Goal: Information Seeking & Learning: Learn about a topic

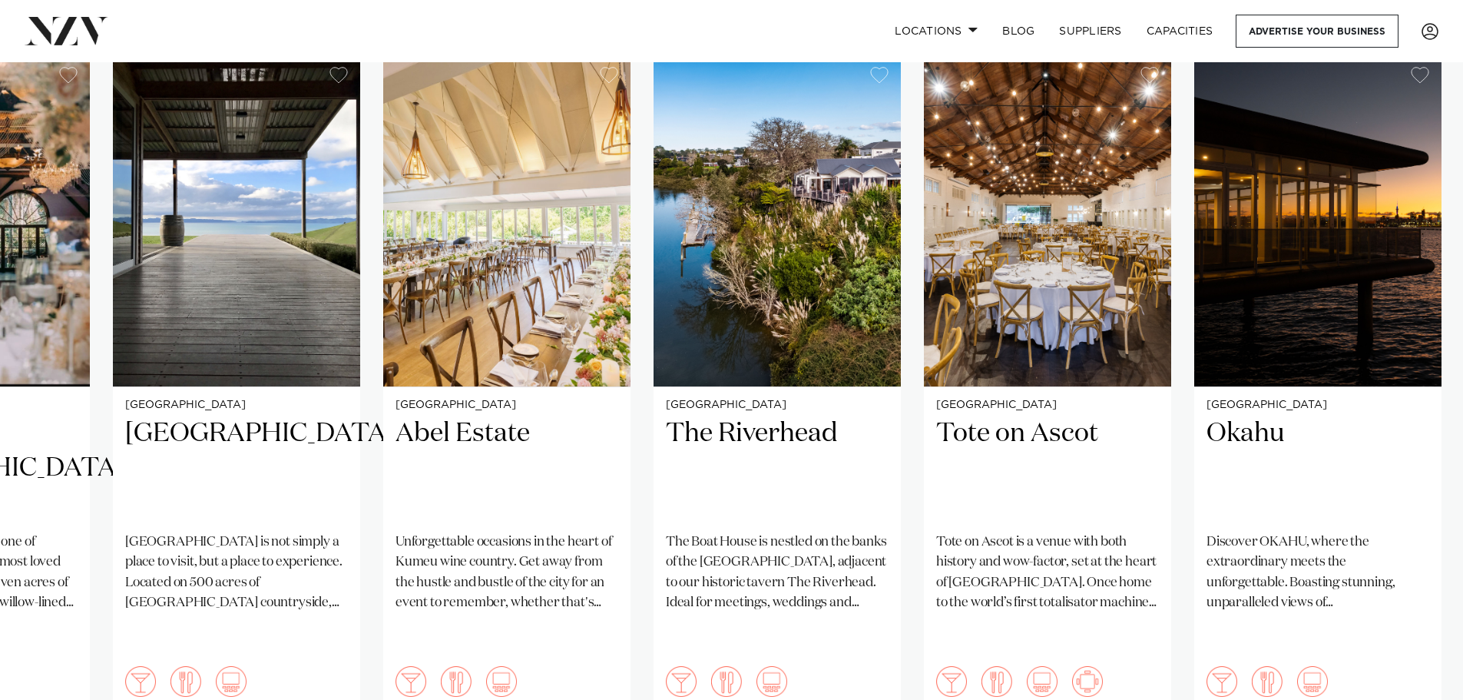
scroll to position [1152, 0]
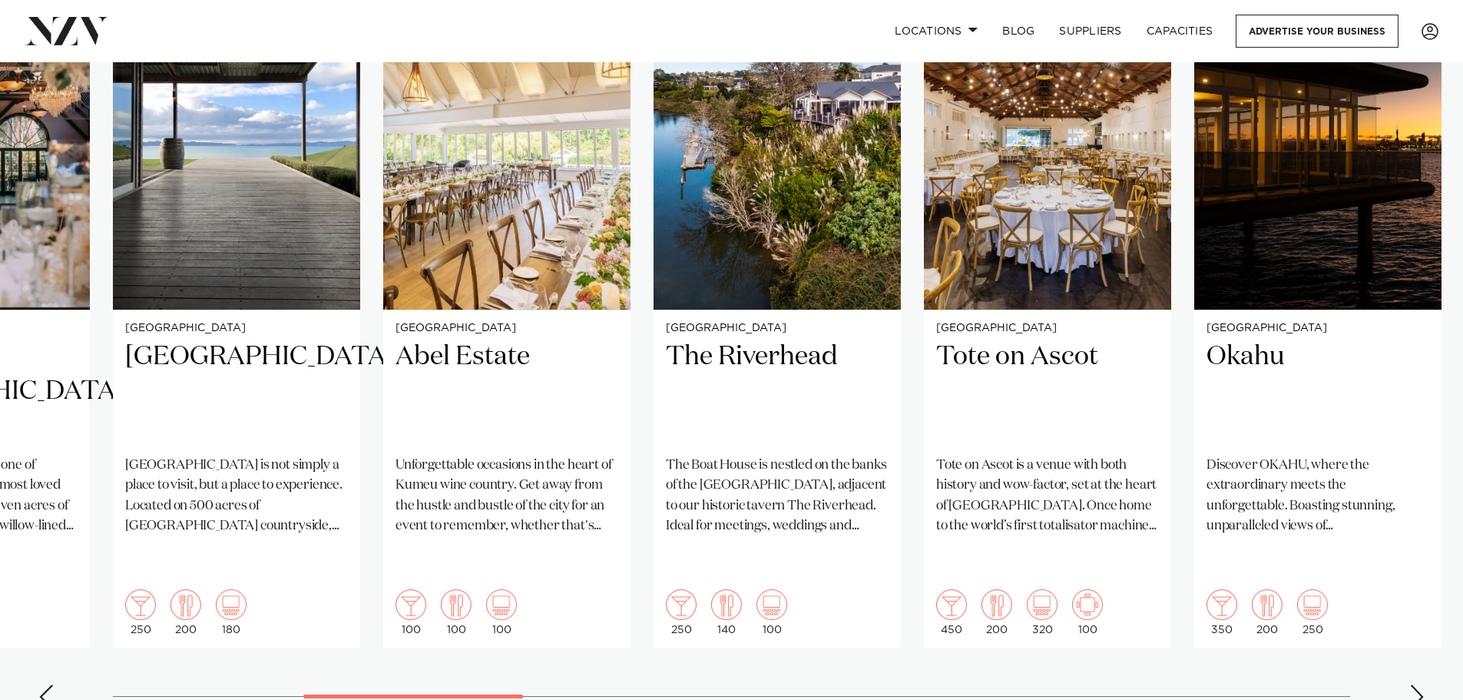
click at [1416, 684] on div "Next slide" at bounding box center [1416, 696] width 15 height 25
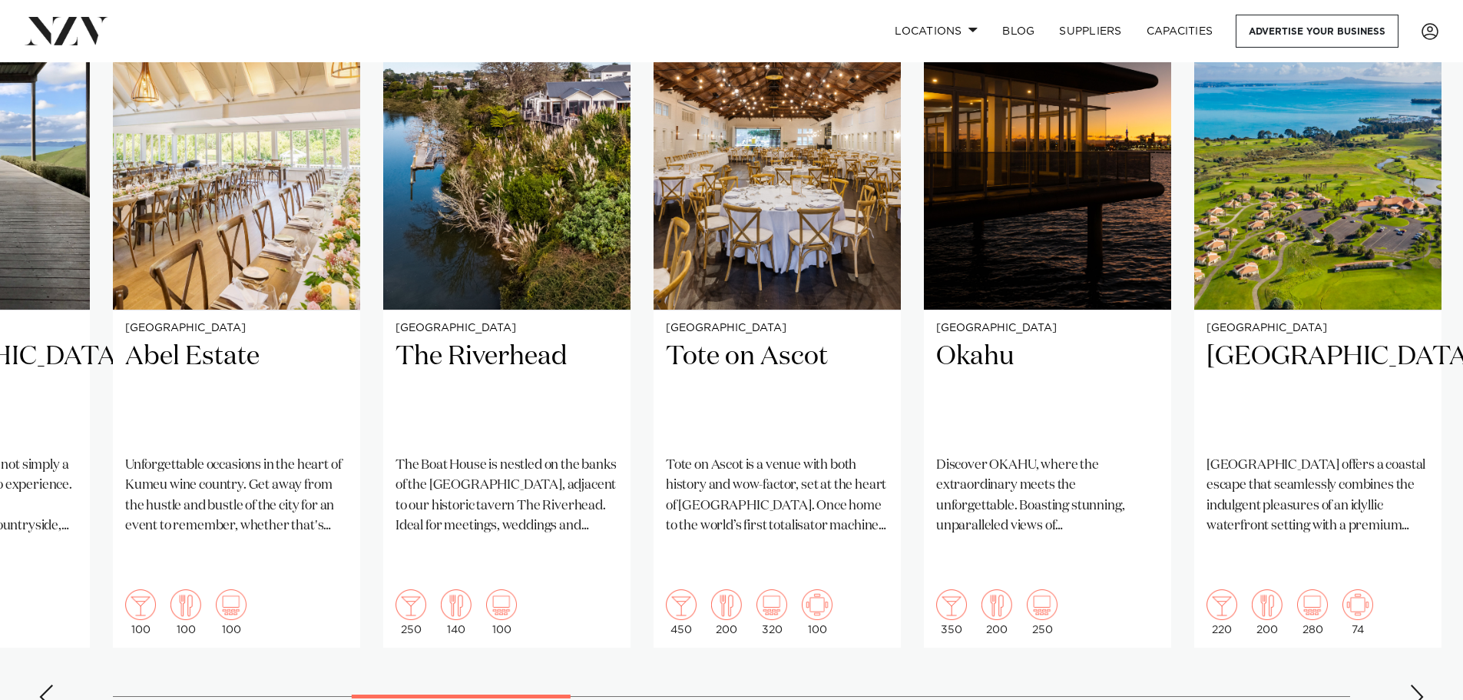
click at [1416, 684] on div "Next slide" at bounding box center [1416, 696] width 15 height 25
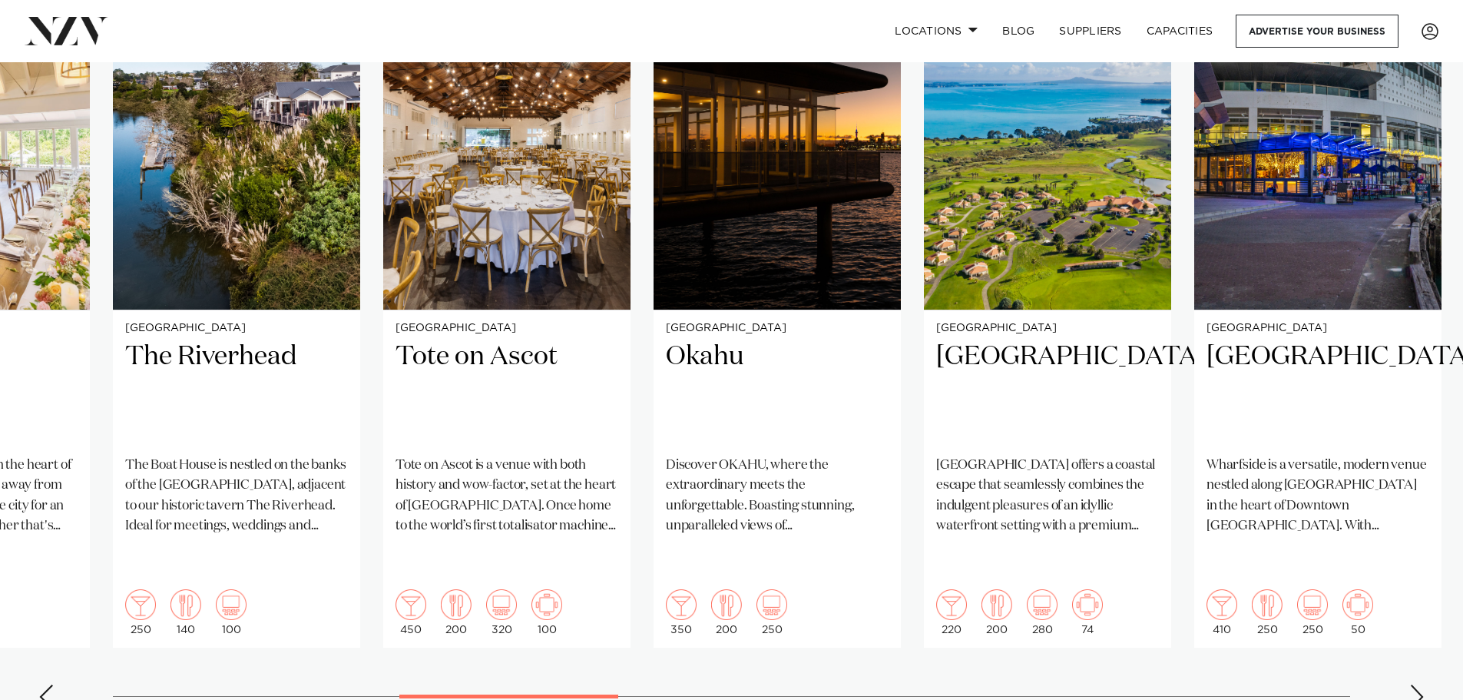
click at [1416, 684] on div "Next slide" at bounding box center [1416, 696] width 15 height 25
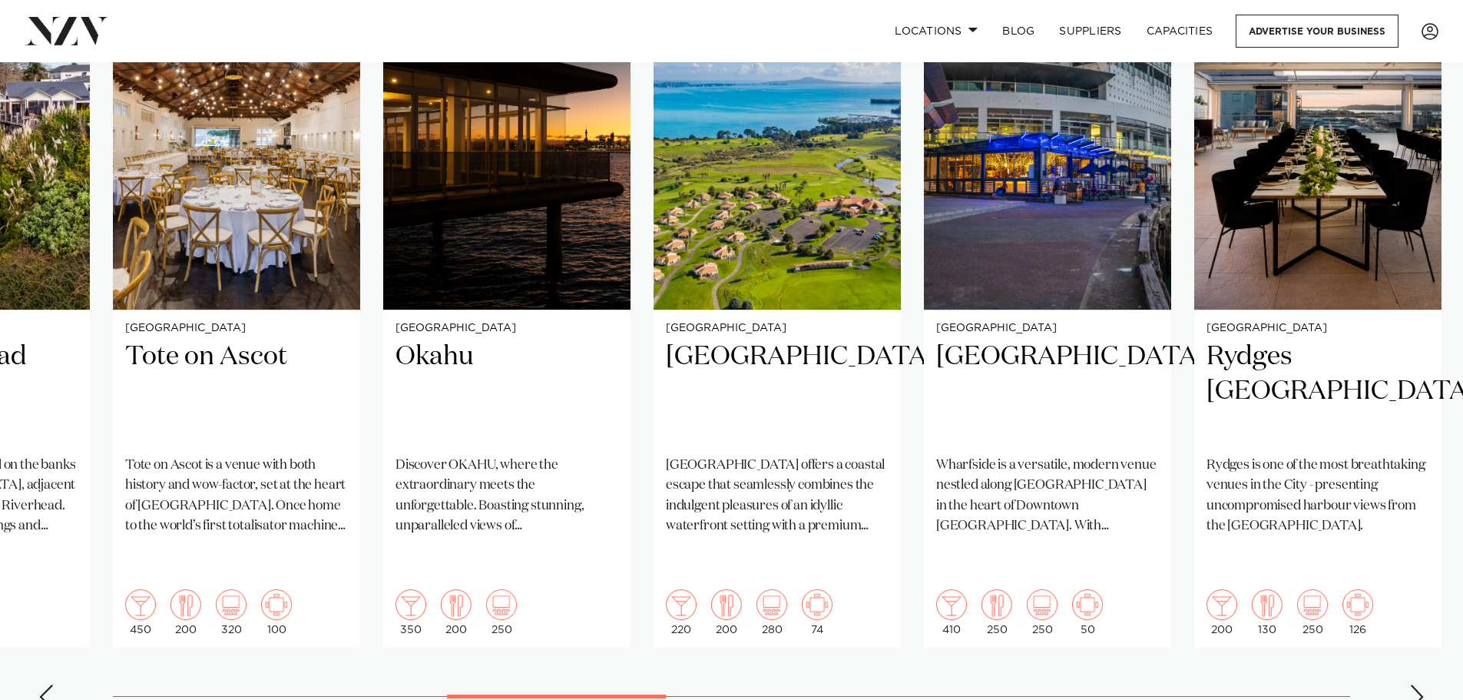
click at [1416, 684] on div "Next slide" at bounding box center [1416, 696] width 15 height 25
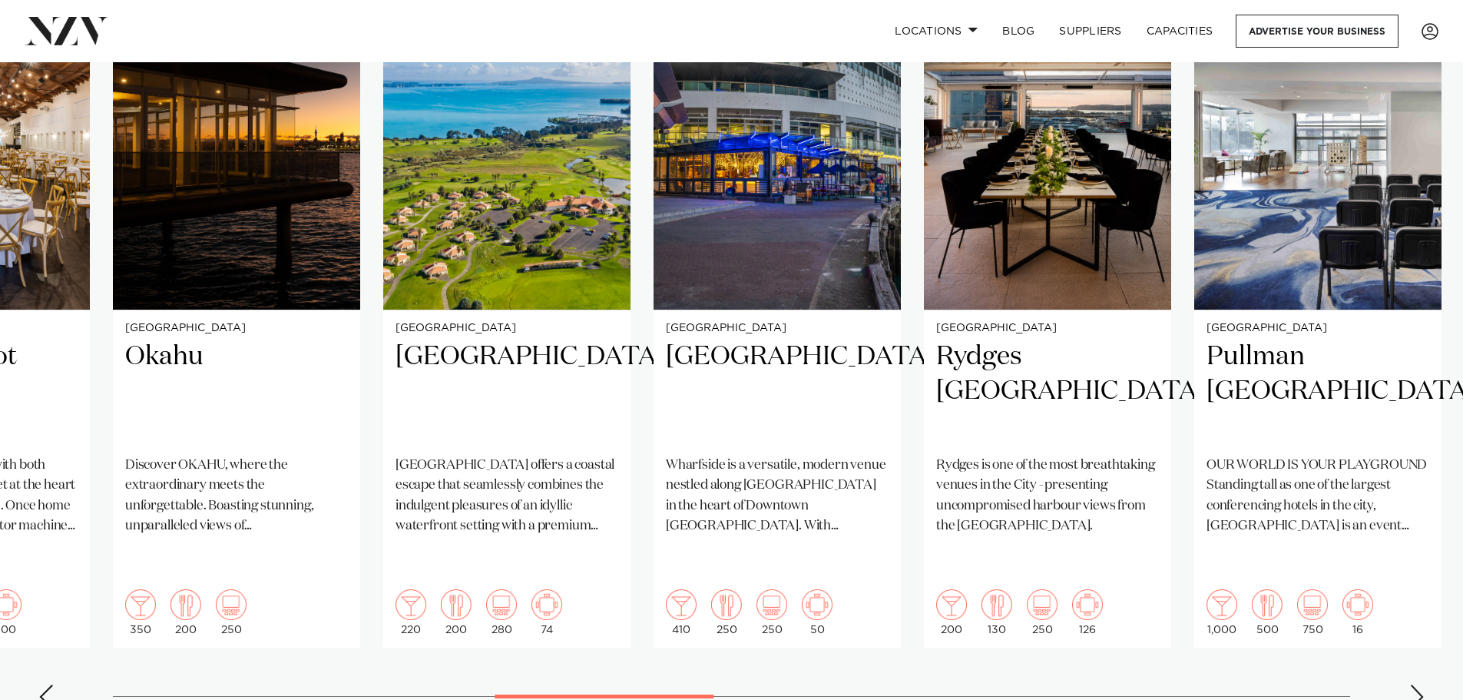
click at [1416, 684] on div "Next slide" at bounding box center [1416, 696] width 15 height 25
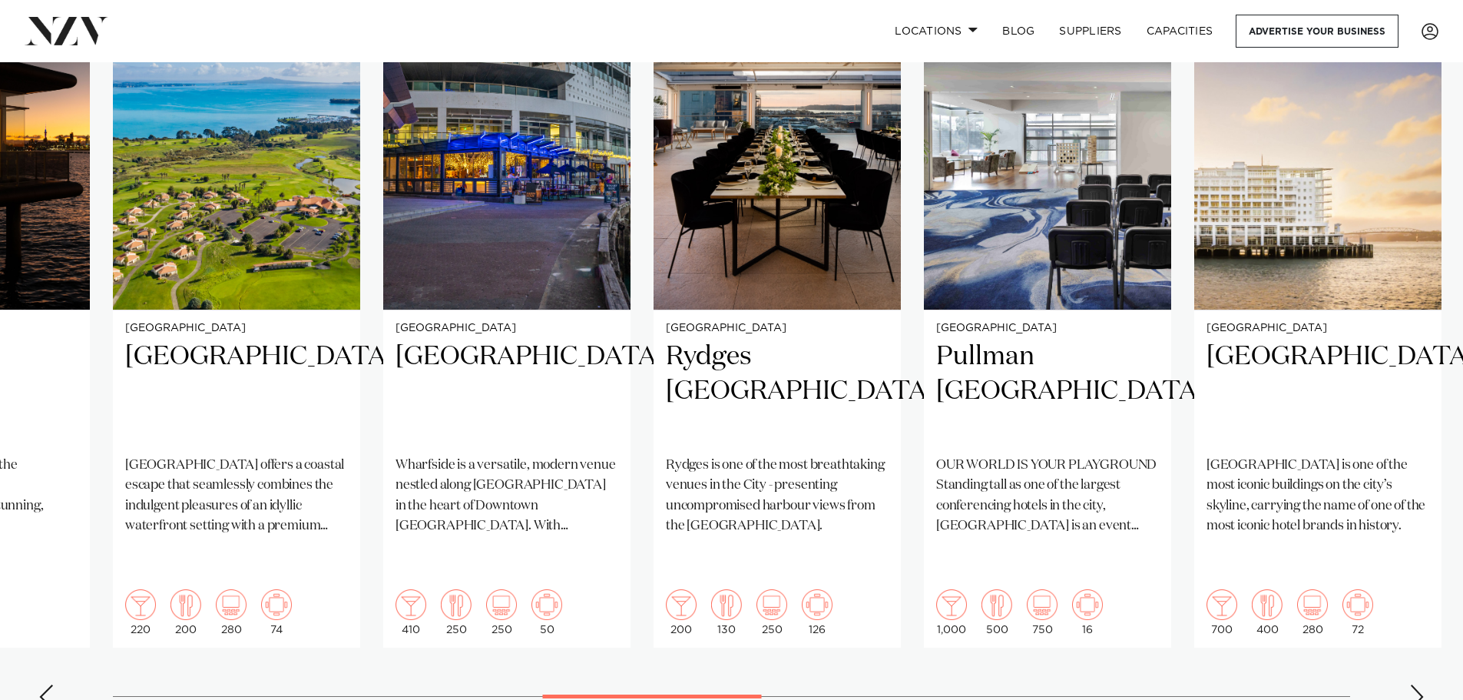
click at [1416, 684] on div "Next slide" at bounding box center [1416, 696] width 15 height 25
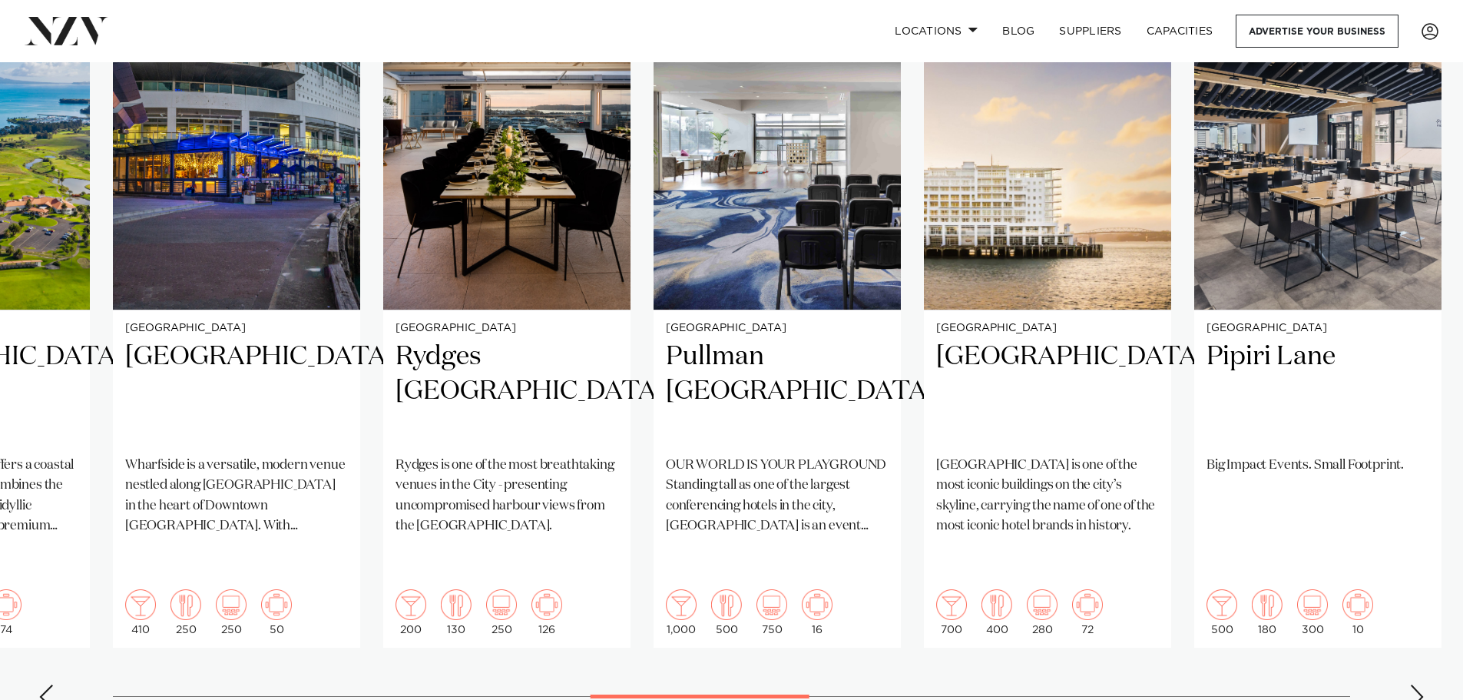
click at [1416, 684] on div "Next slide" at bounding box center [1416, 696] width 15 height 25
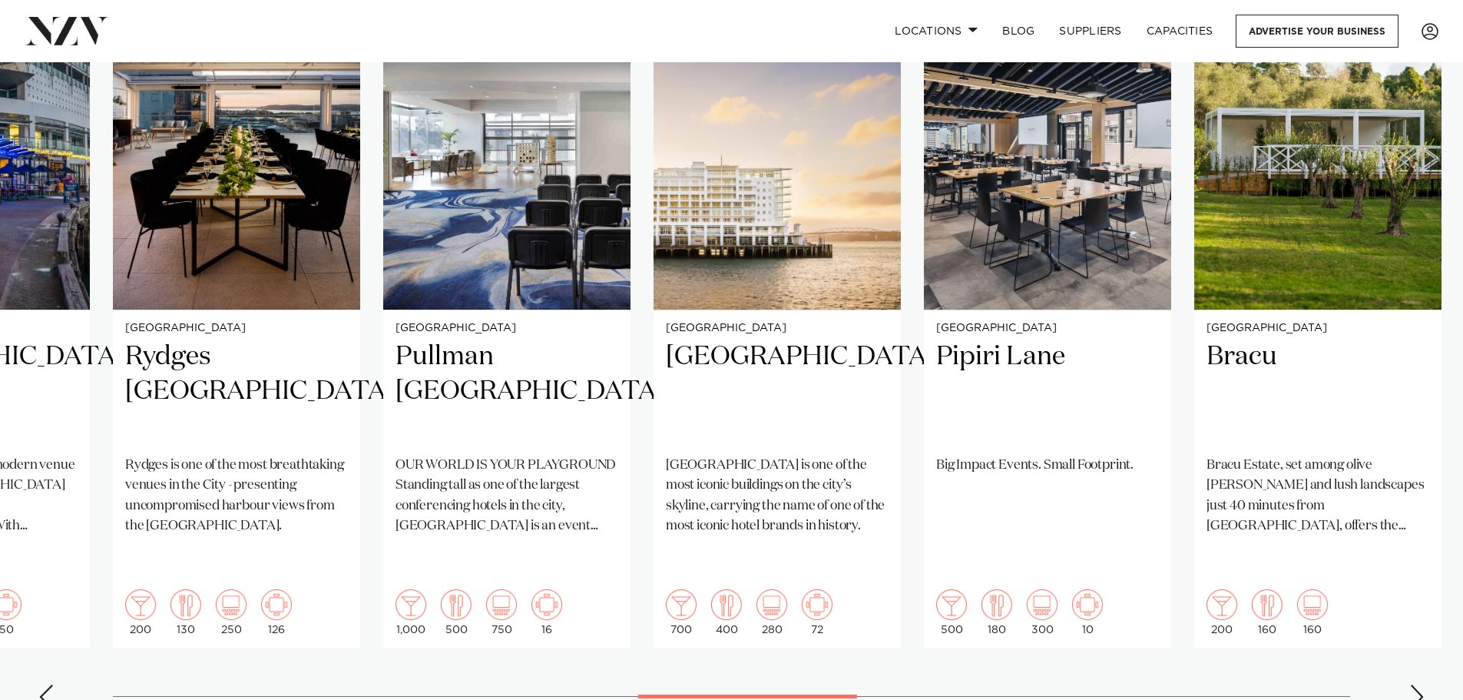
click at [1416, 684] on div "Next slide" at bounding box center [1416, 696] width 15 height 25
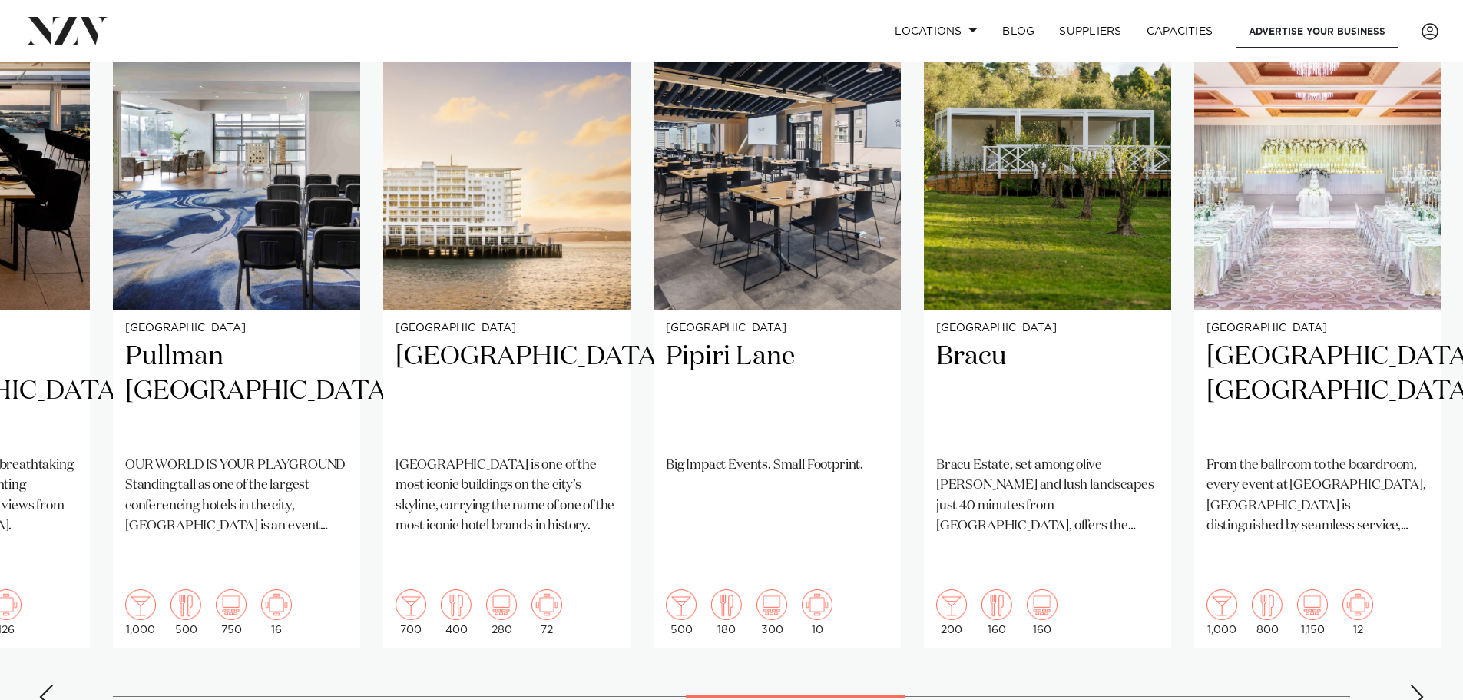
click at [1416, 684] on div "Next slide" at bounding box center [1416, 696] width 15 height 25
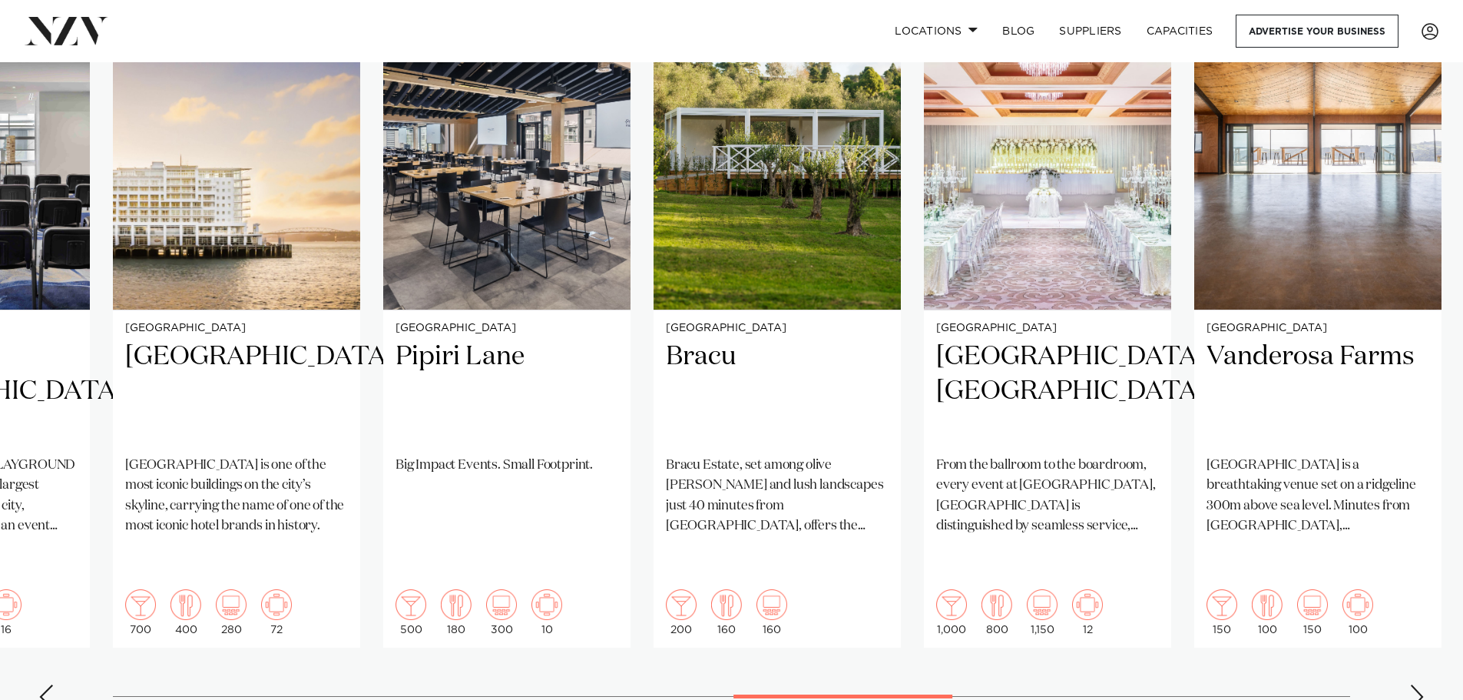
click at [1416, 684] on div "Next slide" at bounding box center [1416, 696] width 15 height 25
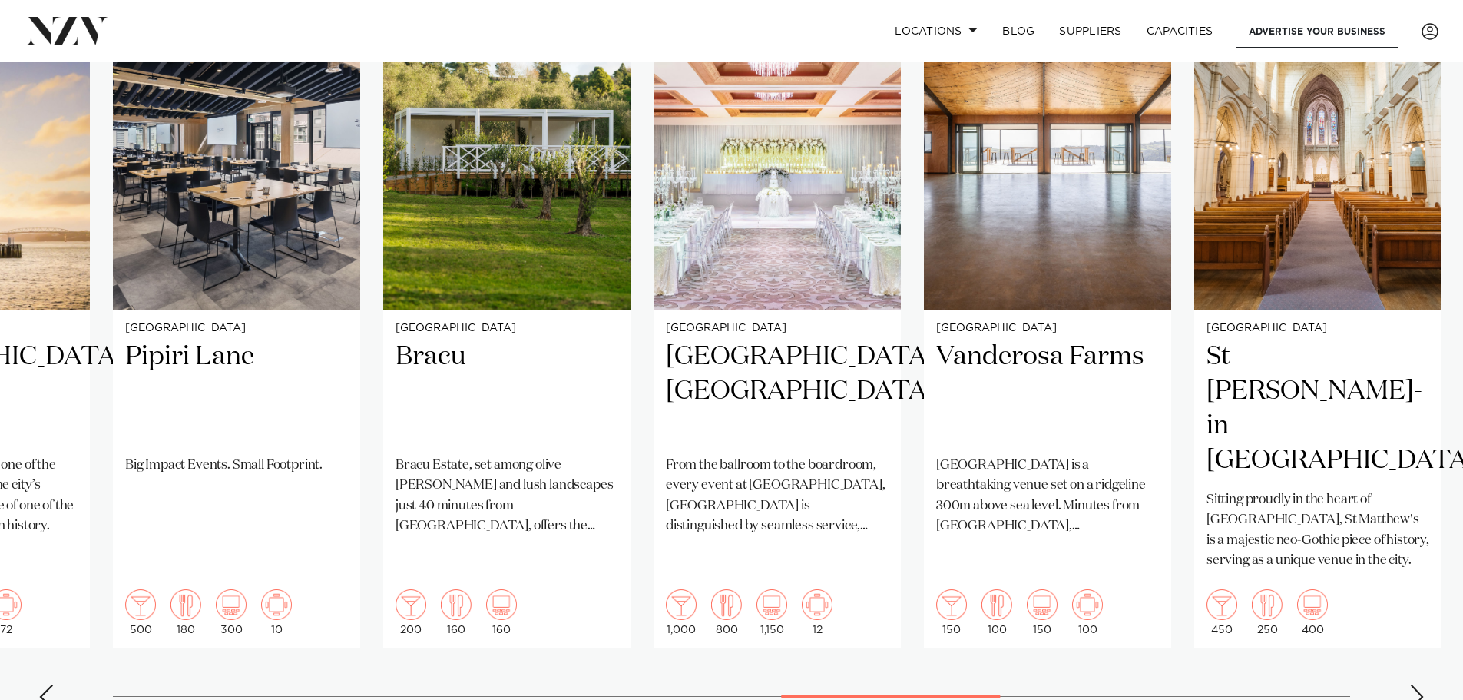
click at [1416, 684] on div "Next slide" at bounding box center [1416, 696] width 15 height 25
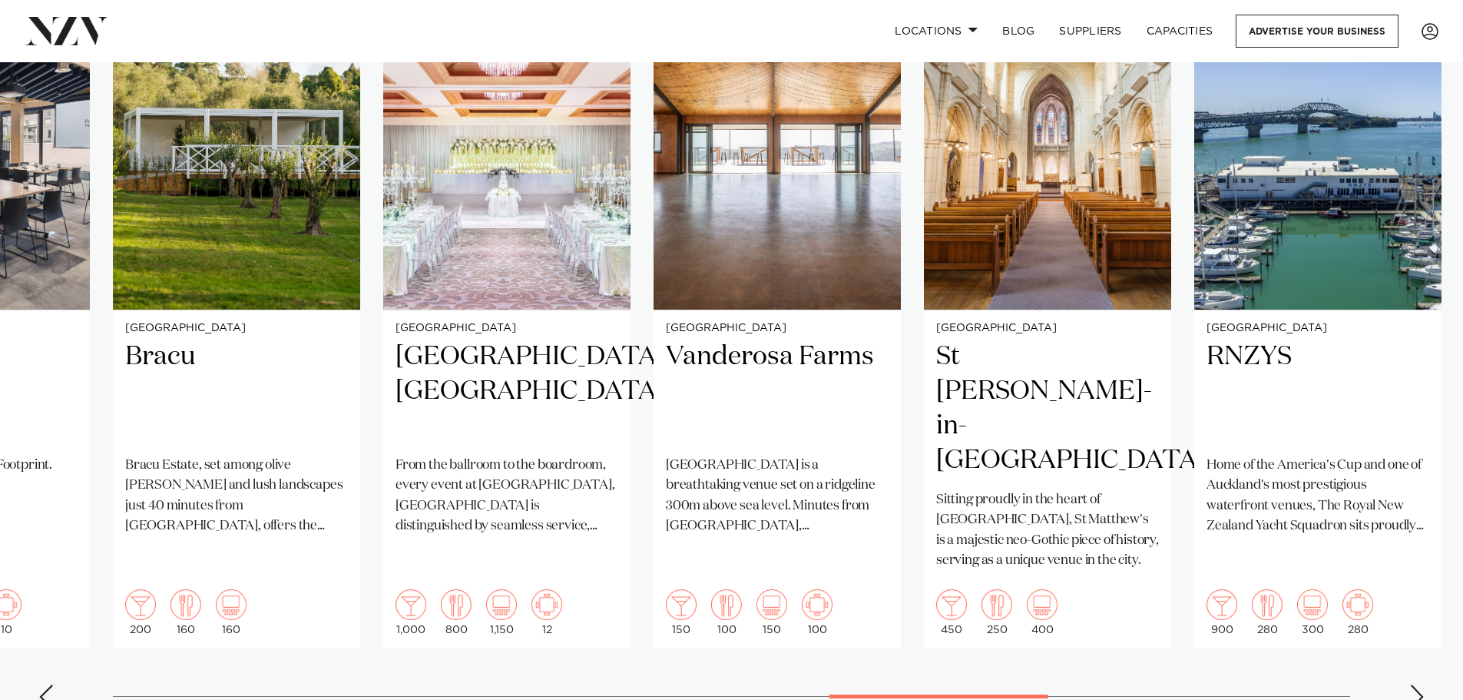
click at [1416, 684] on div "Next slide" at bounding box center [1416, 696] width 15 height 25
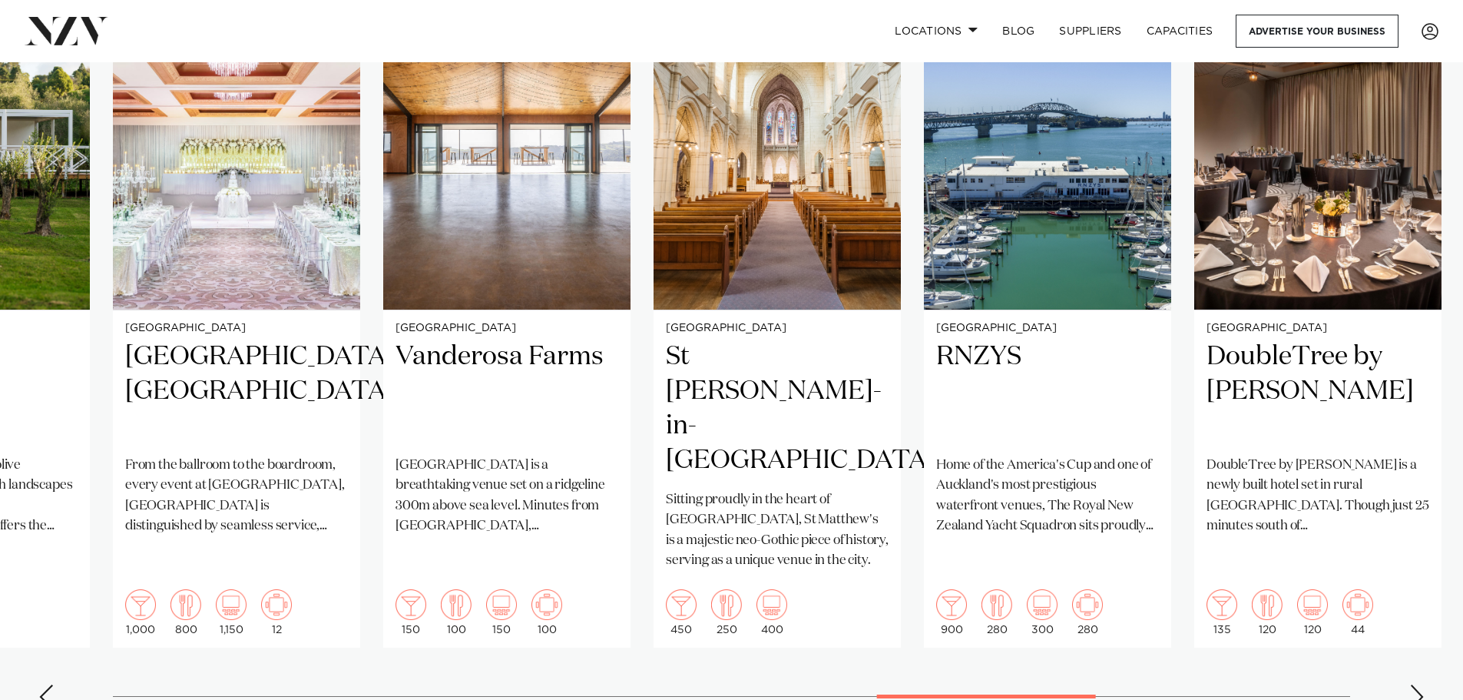
click at [1416, 684] on div "Next slide" at bounding box center [1416, 696] width 15 height 25
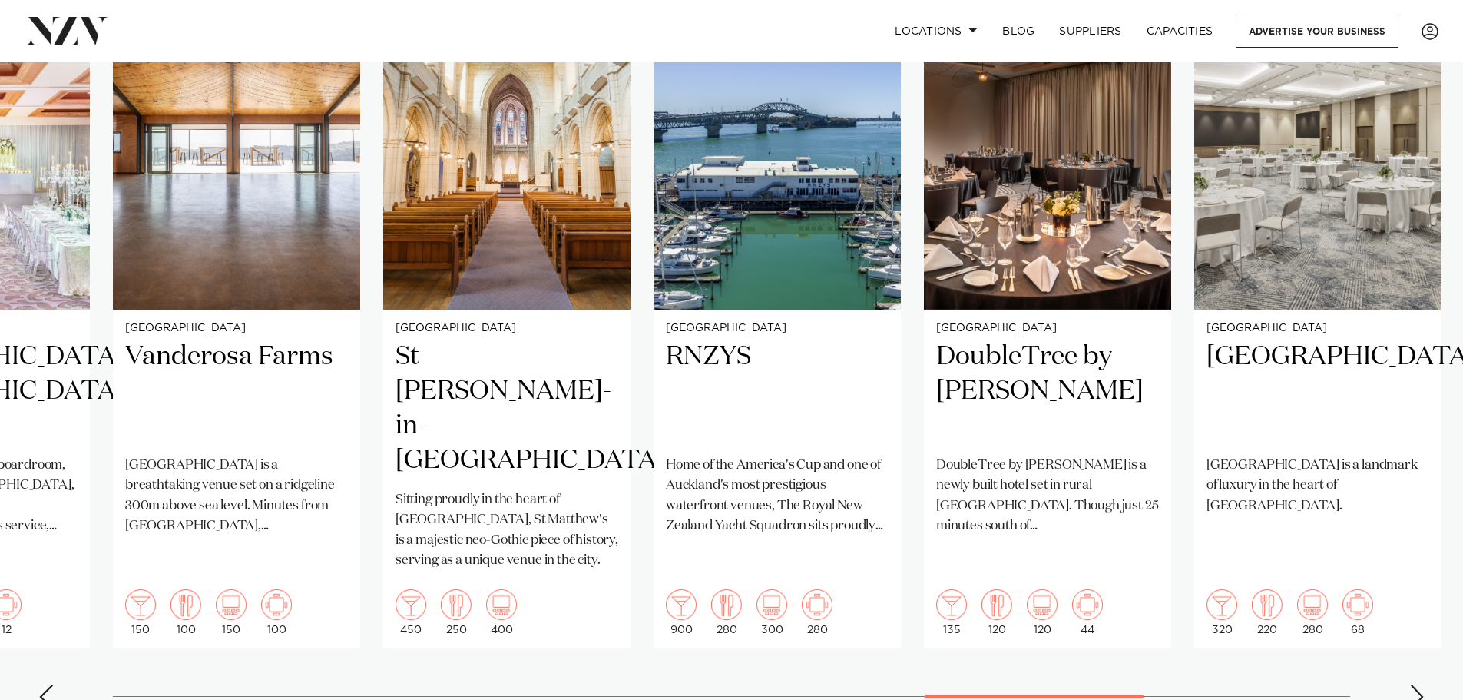
click at [1416, 684] on div "Next slide" at bounding box center [1416, 696] width 15 height 25
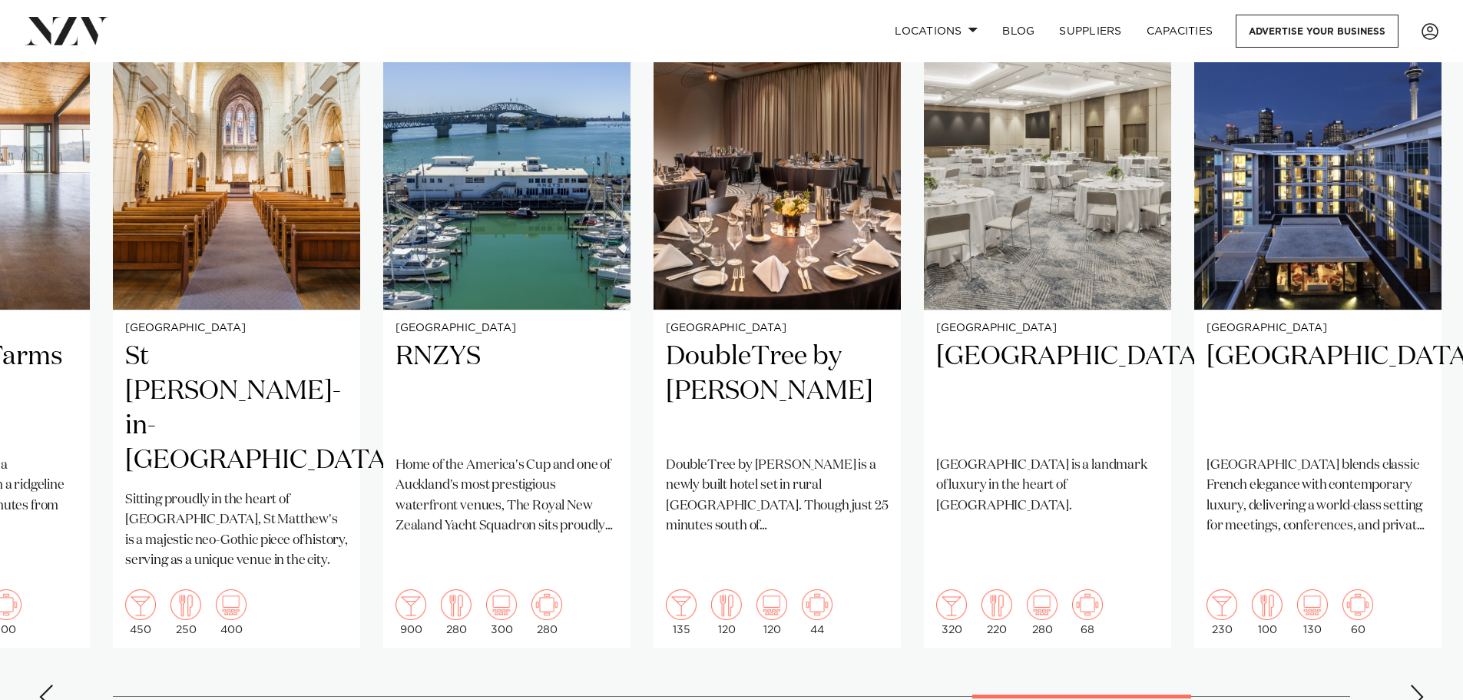
click at [1416, 684] on div "Next slide" at bounding box center [1416, 696] width 15 height 25
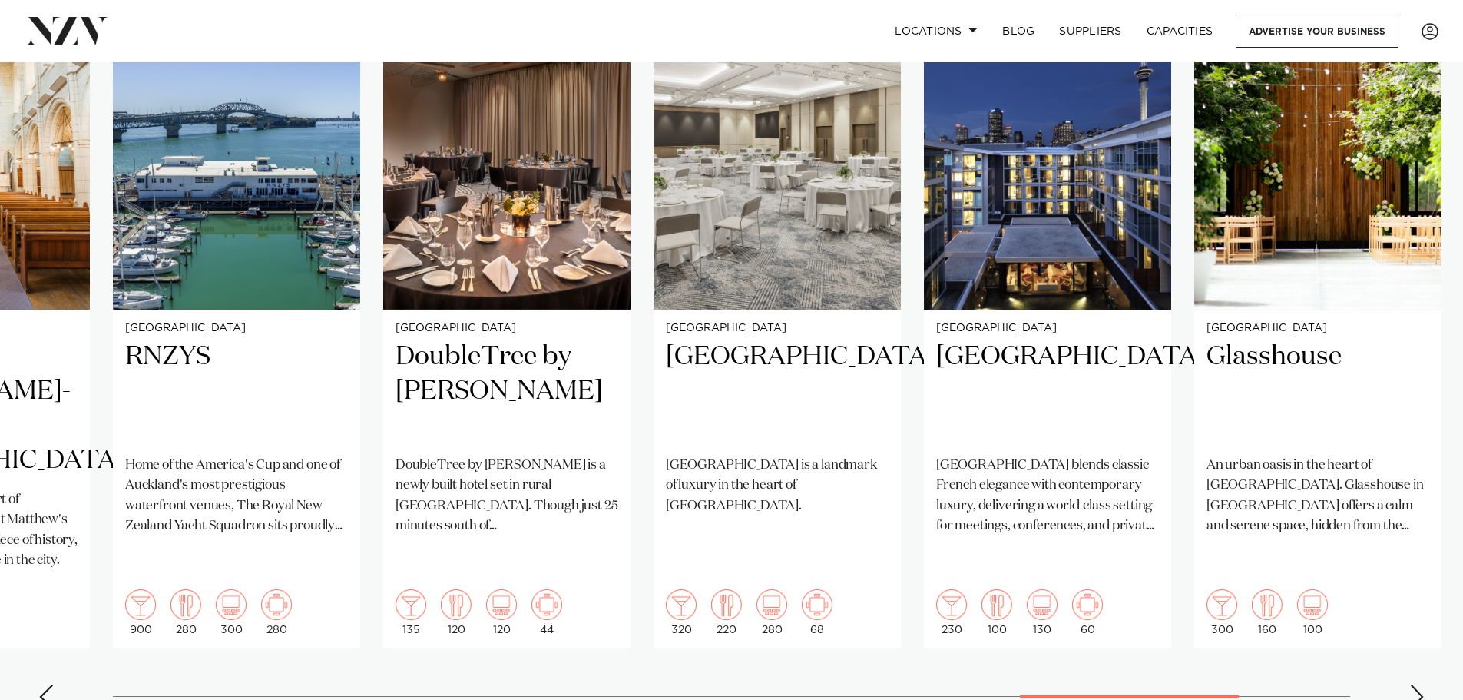
click at [1416, 684] on div "Next slide" at bounding box center [1416, 696] width 15 height 25
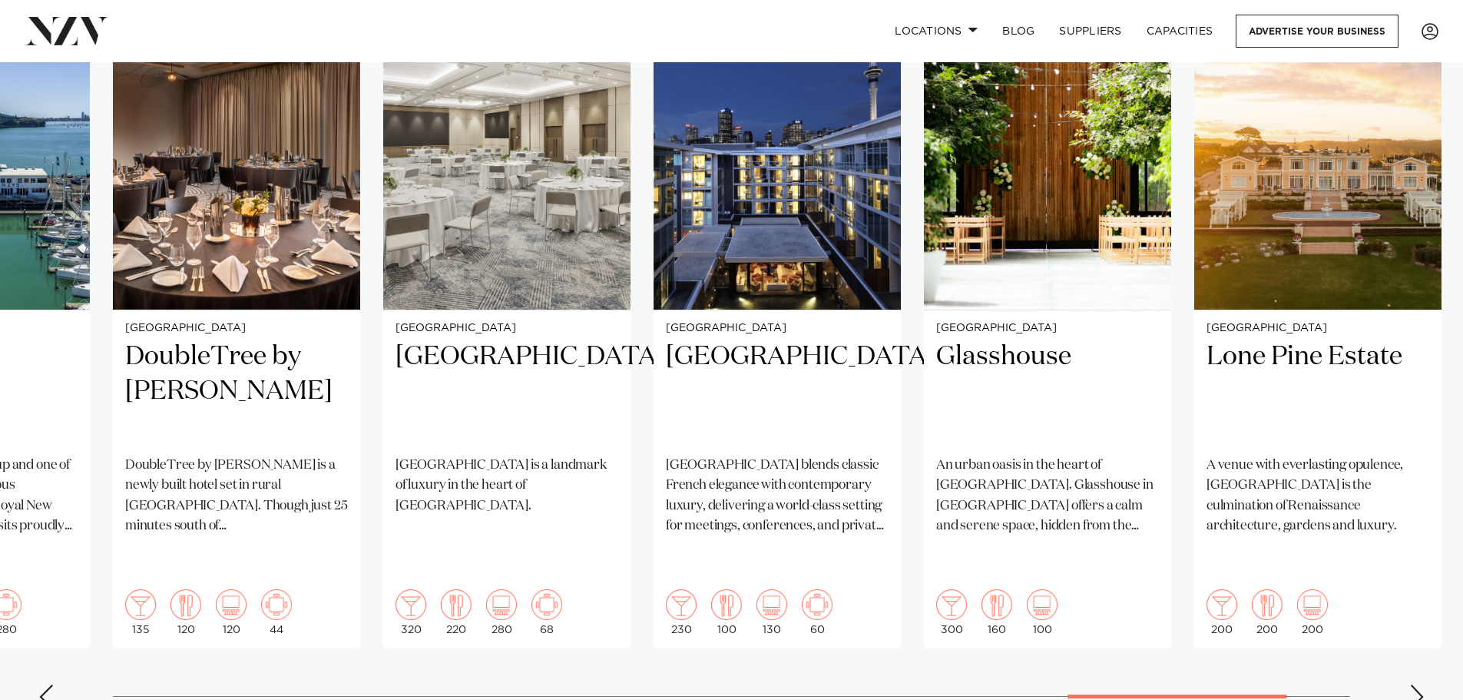
click at [1416, 684] on div "Next slide" at bounding box center [1416, 696] width 15 height 25
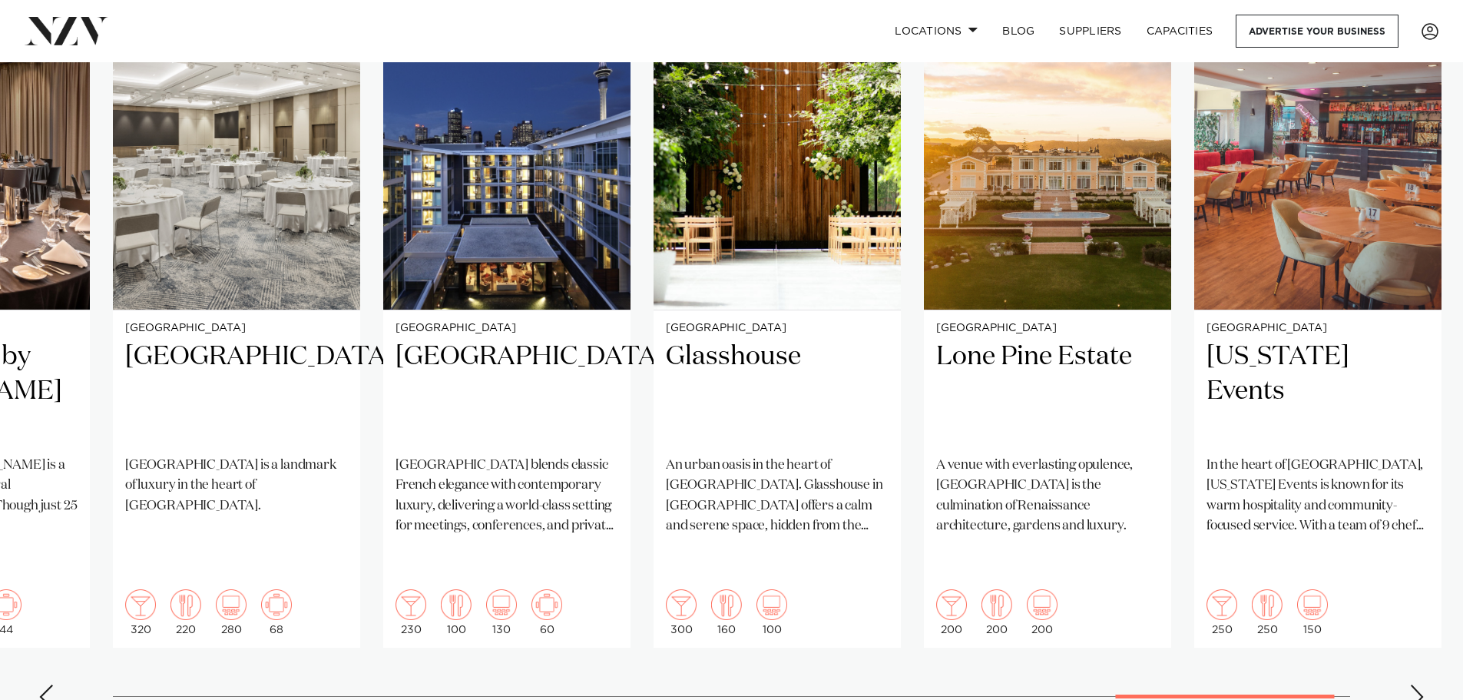
click at [1416, 684] on div "Next slide" at bounding box center [1416, 696] width 15 height 25
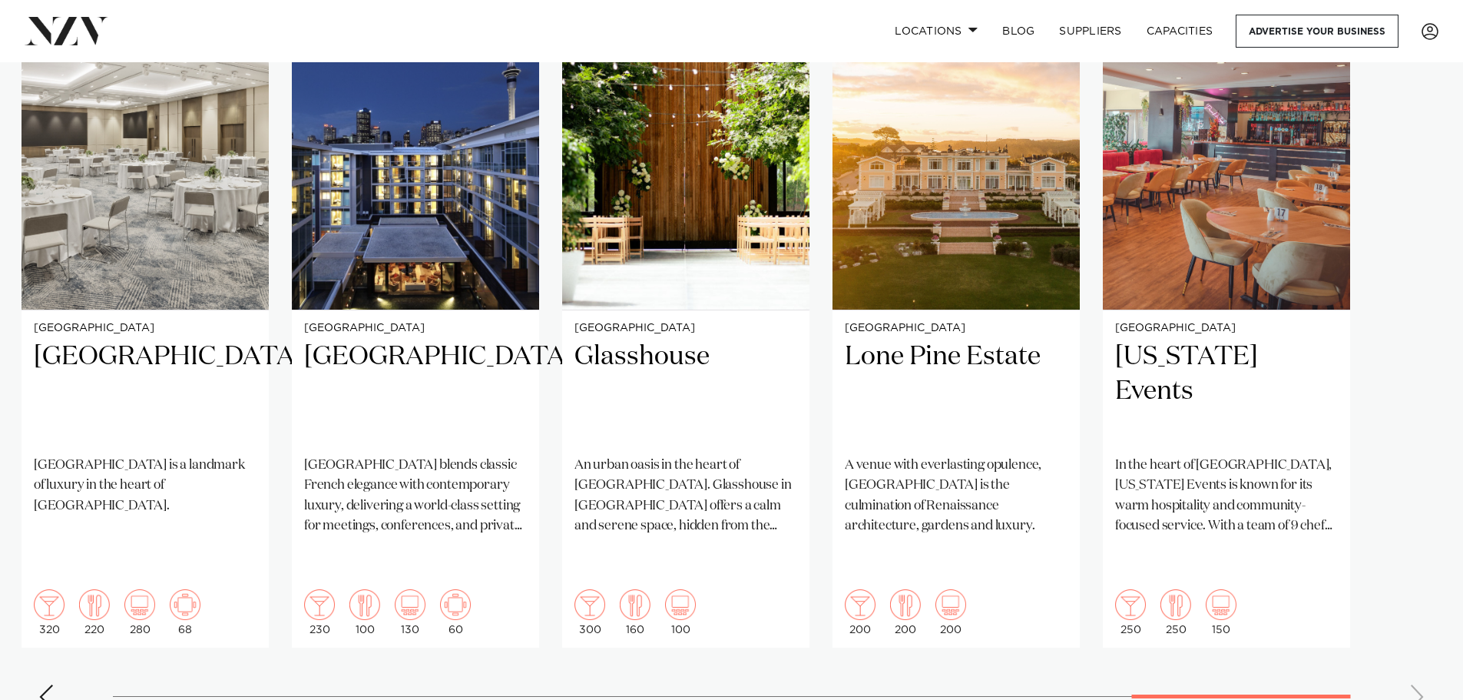
click at [1416, 641] on swiper-container "Auckland QT Auckland QT Auckland is an eclectic, harbourside hotel venue with a…" at bounding box center [731, 349] width 1463 height 743
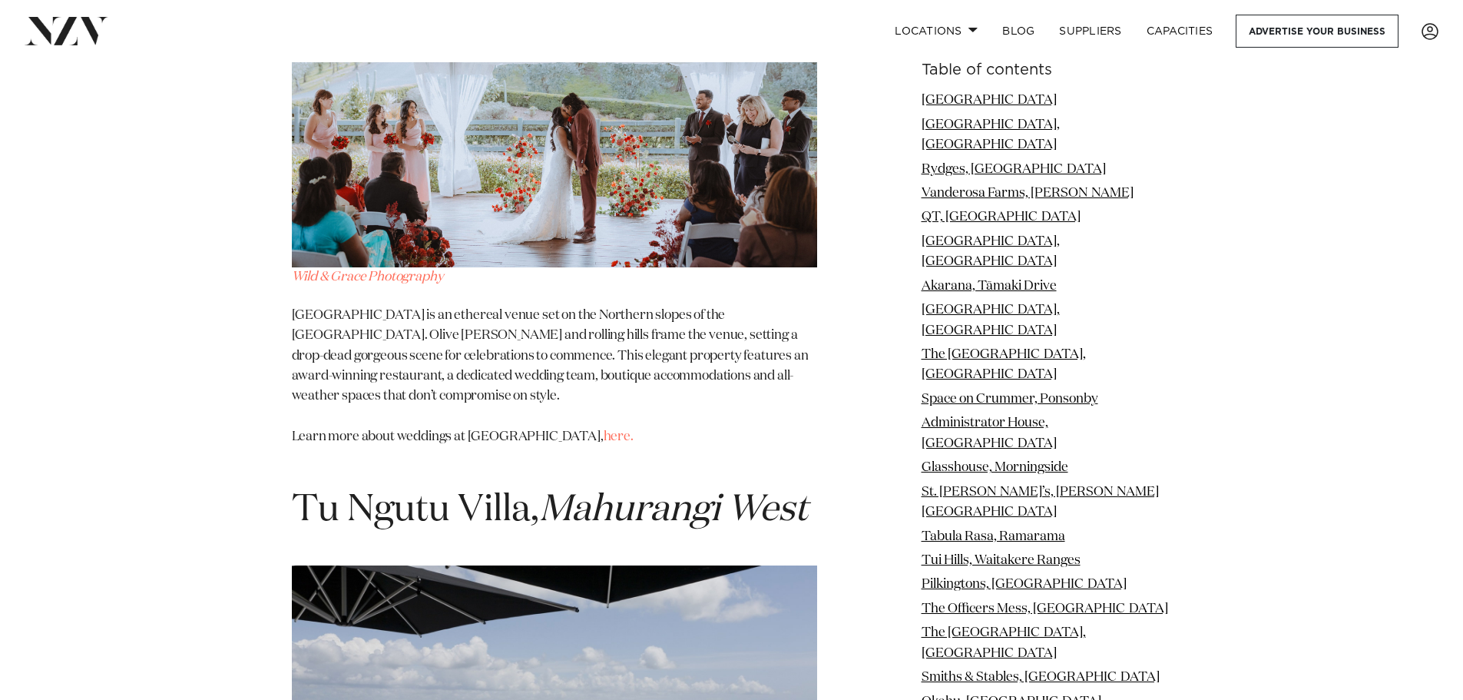
scroll to position [17201, 0]
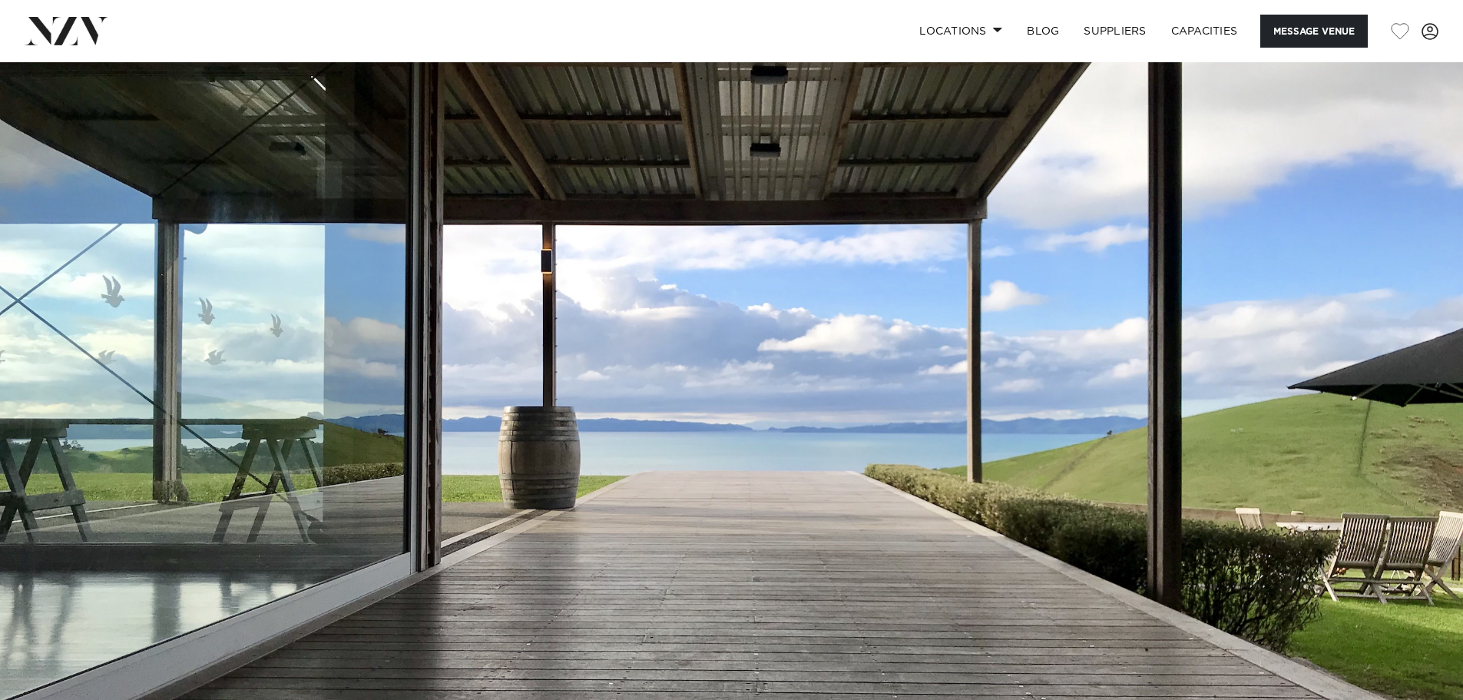
click at [852, 396] on img at bounding box center [731, 405] width 1463 height 686
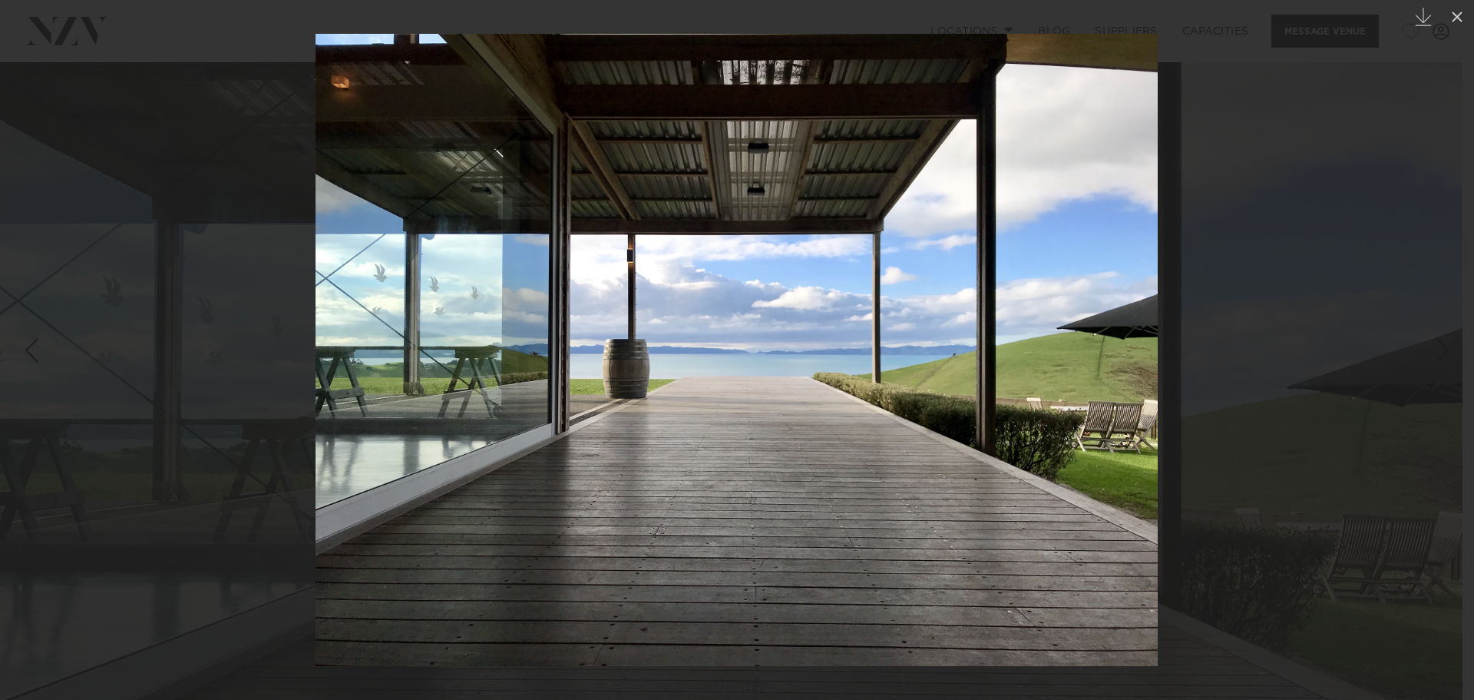
click at [1252, 399] on div at bounding box center [737, 350] width 1474 height 700
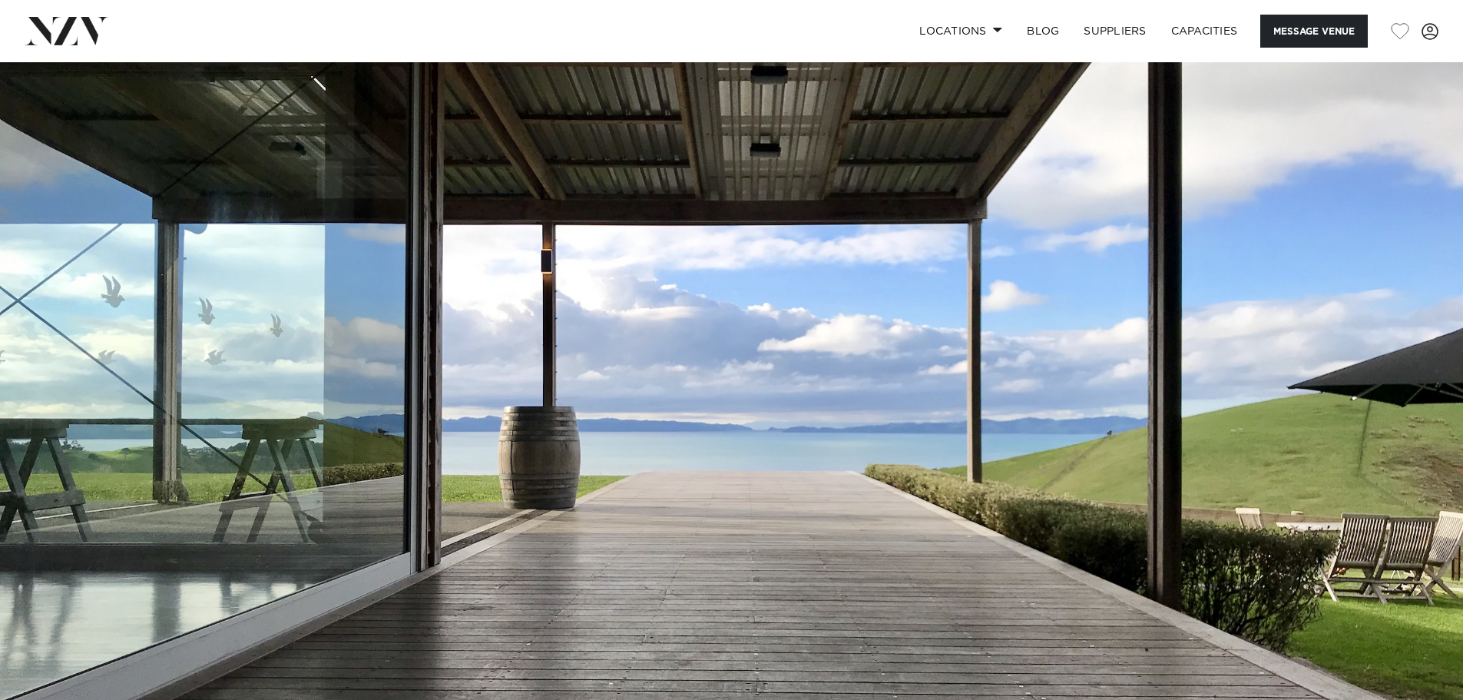
click at [1226, 400] on img at bounding box center [731, 405] width 1463 height 686
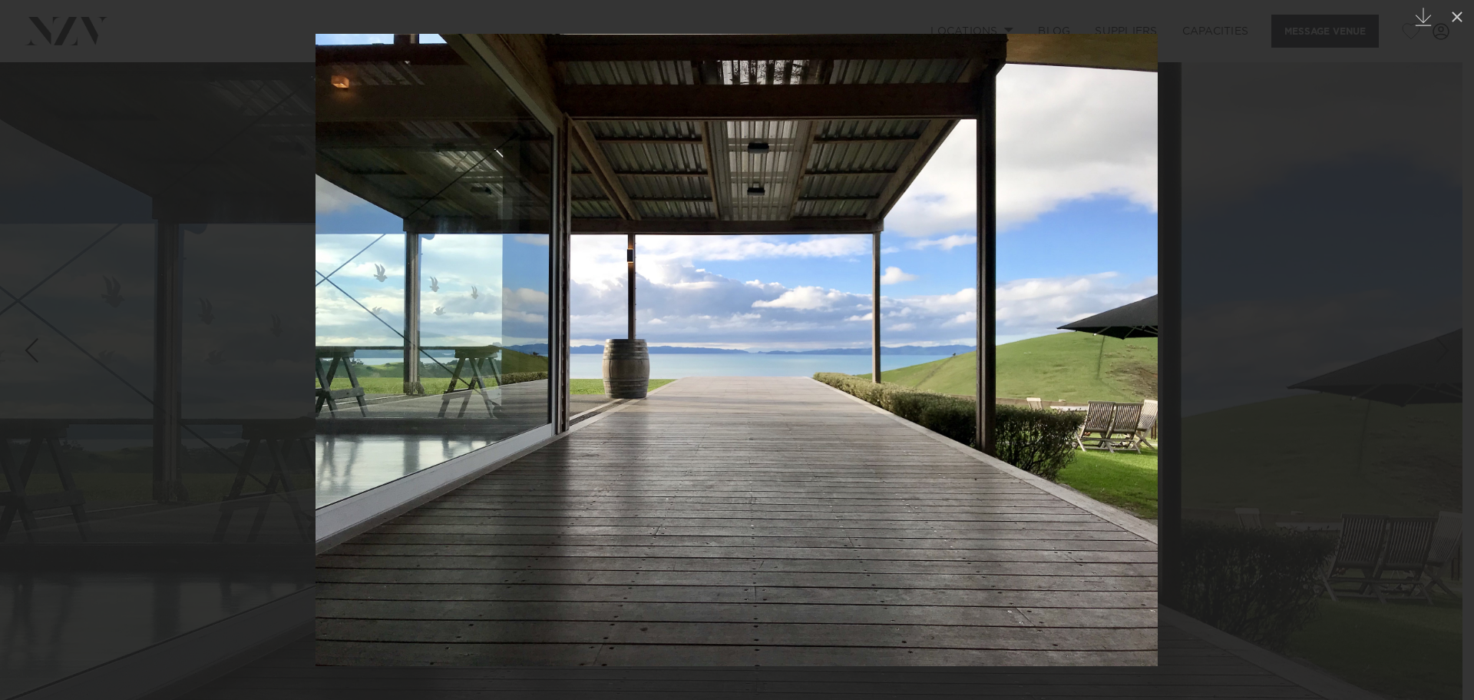
click at [1216, 402] on div at bounding box center [737, 350] width 1474 height 700
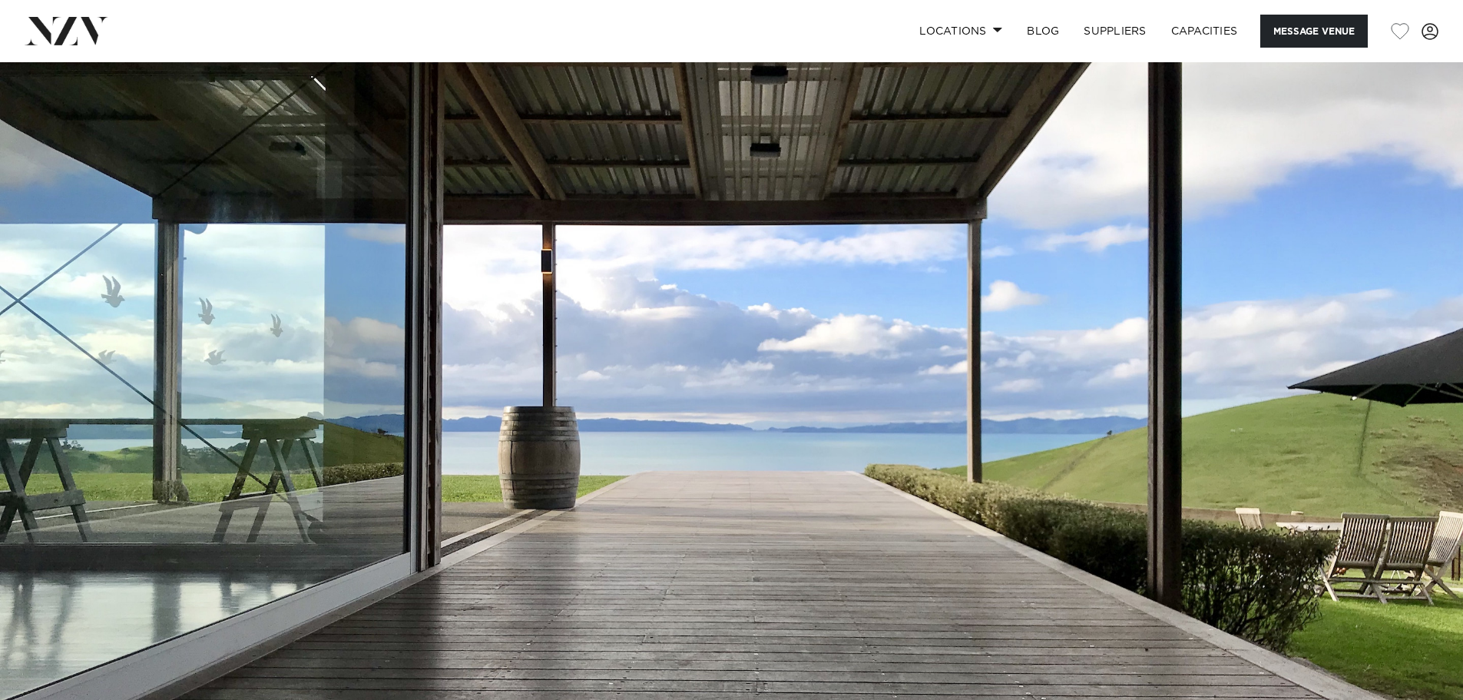
click at [915, 435] on img at bounding box center [731, 405] width 1463 height 686
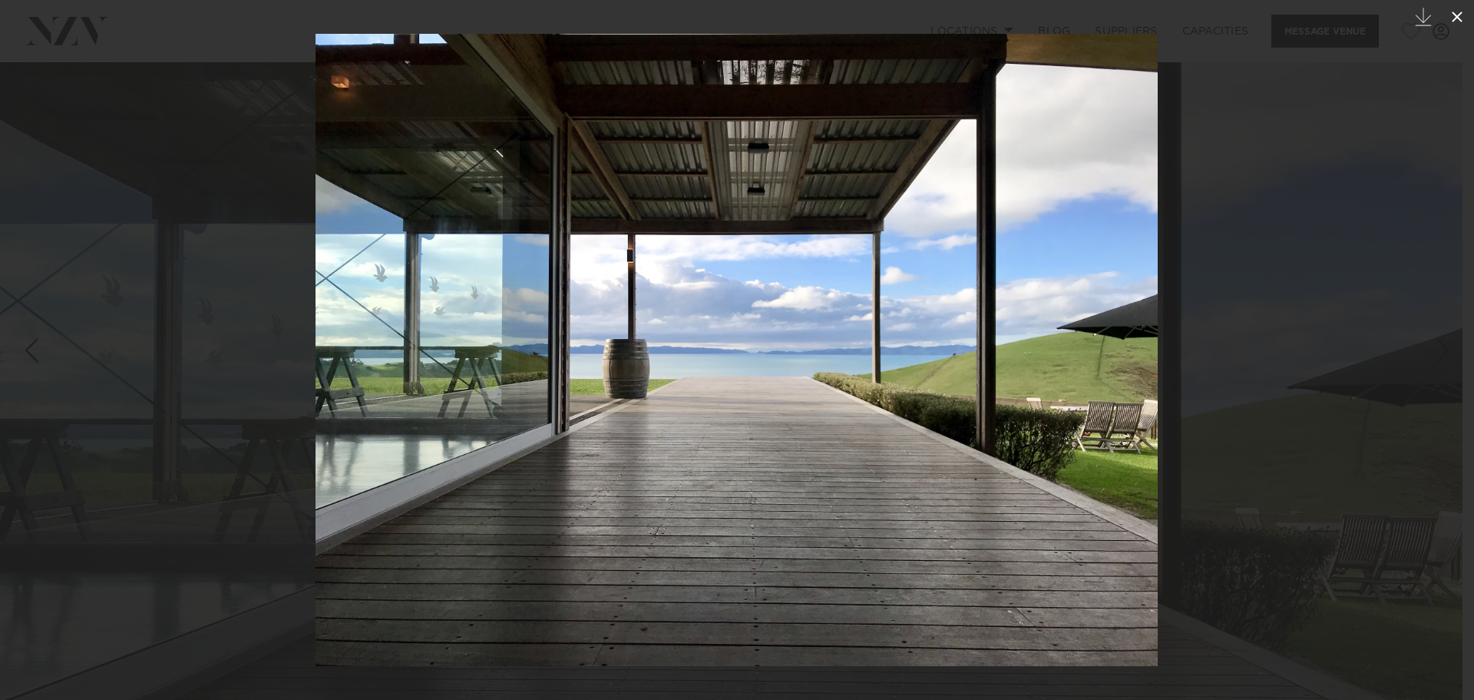
click at [1458, 16] on icon at bounding box center [1457, 17] width 11 height 11
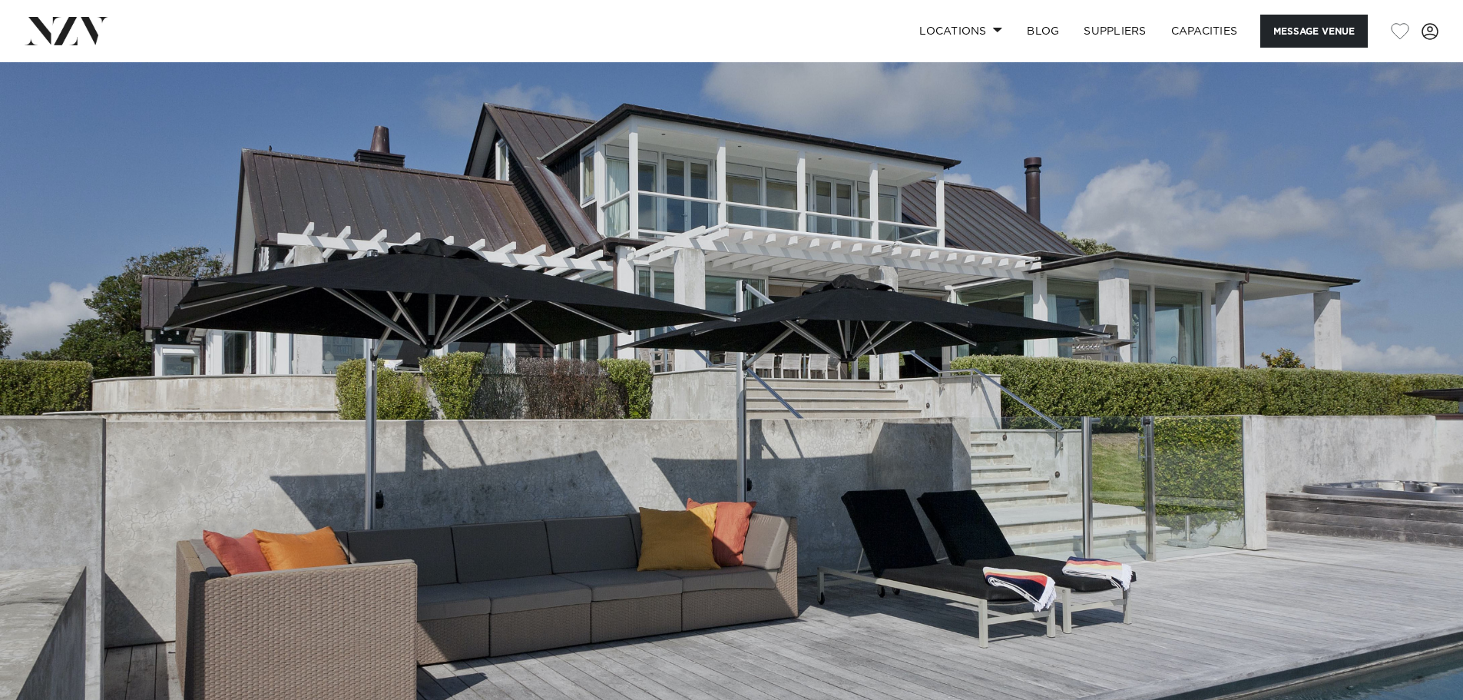
click at [1317, 369] on img at bounding box center [731, 405] width 1463 height 686
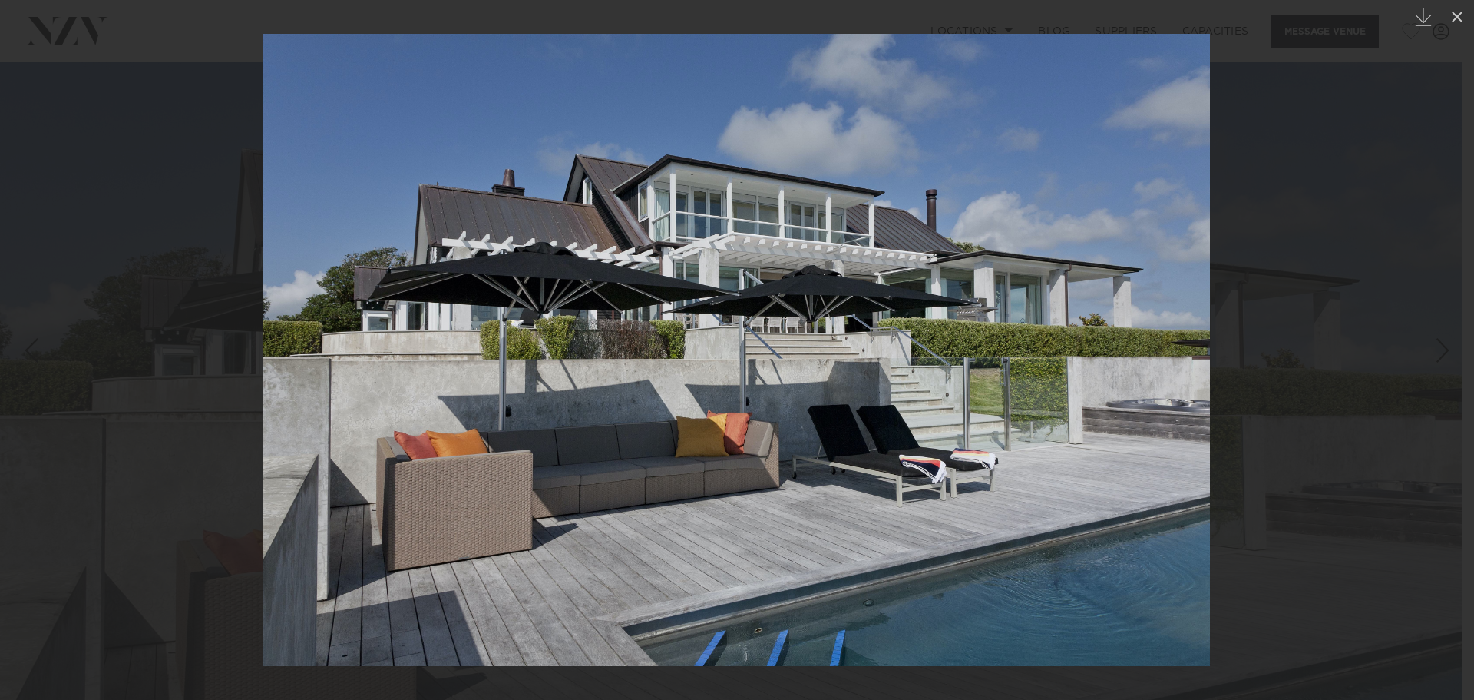
click at [1390, 339] on div at bounding box center [737, 350] width 1474 height 700
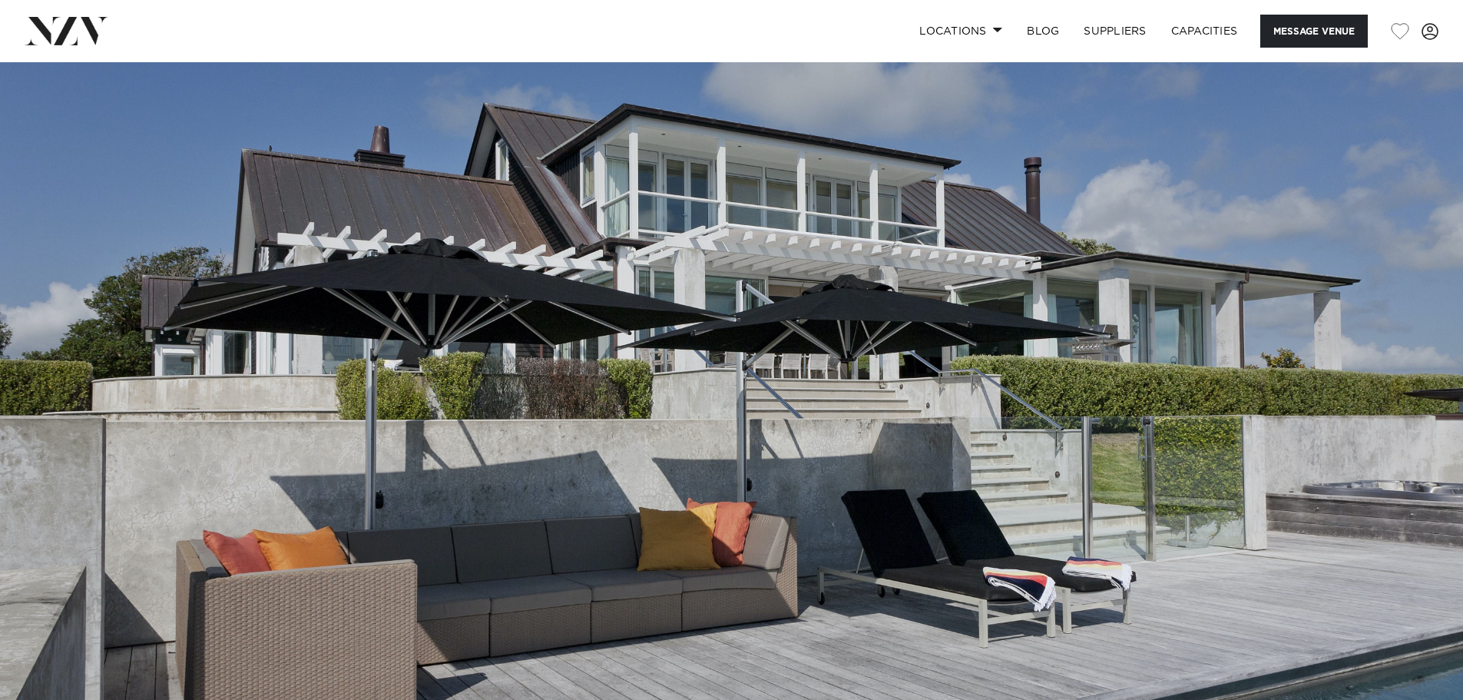
click at [839, 432] on img at bounding box center [731, 405] width 1463 height 686
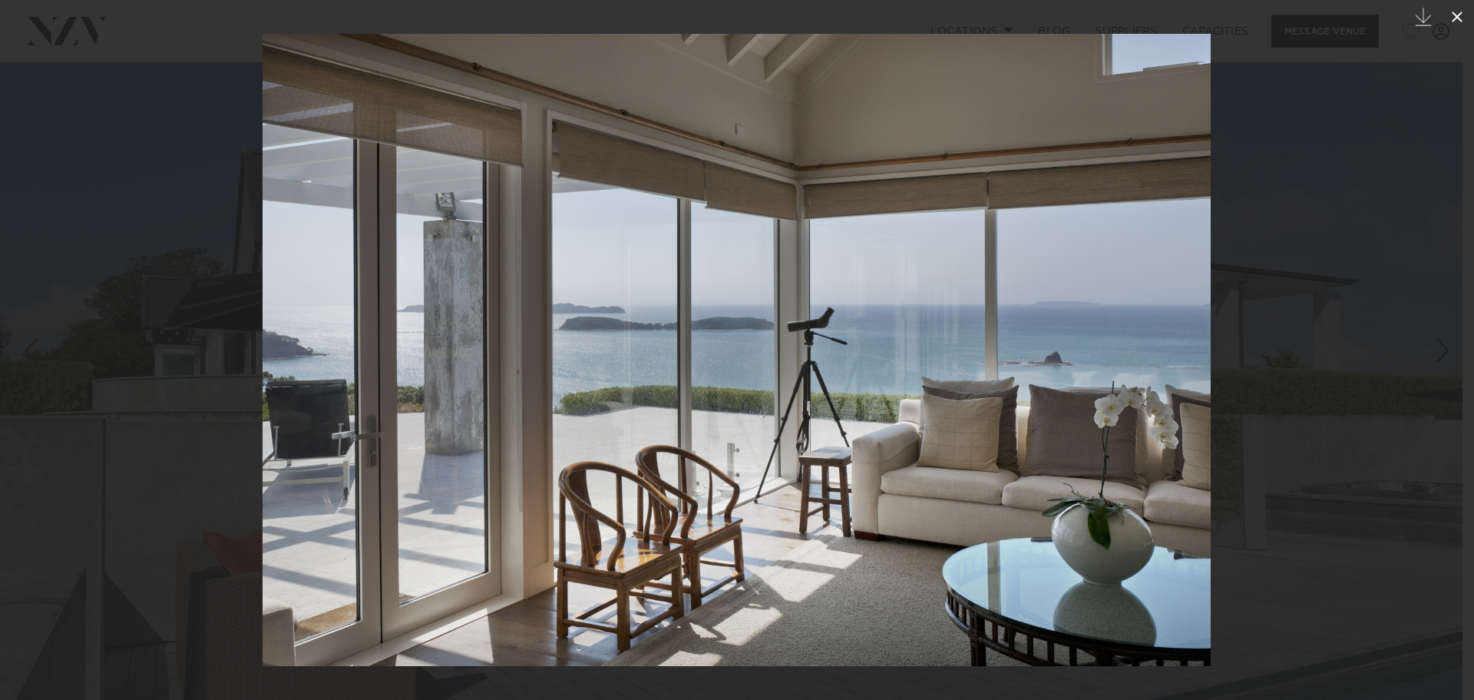
click at [1456, 21] on icon at bounding box center [1457, 17] width 18 height 18
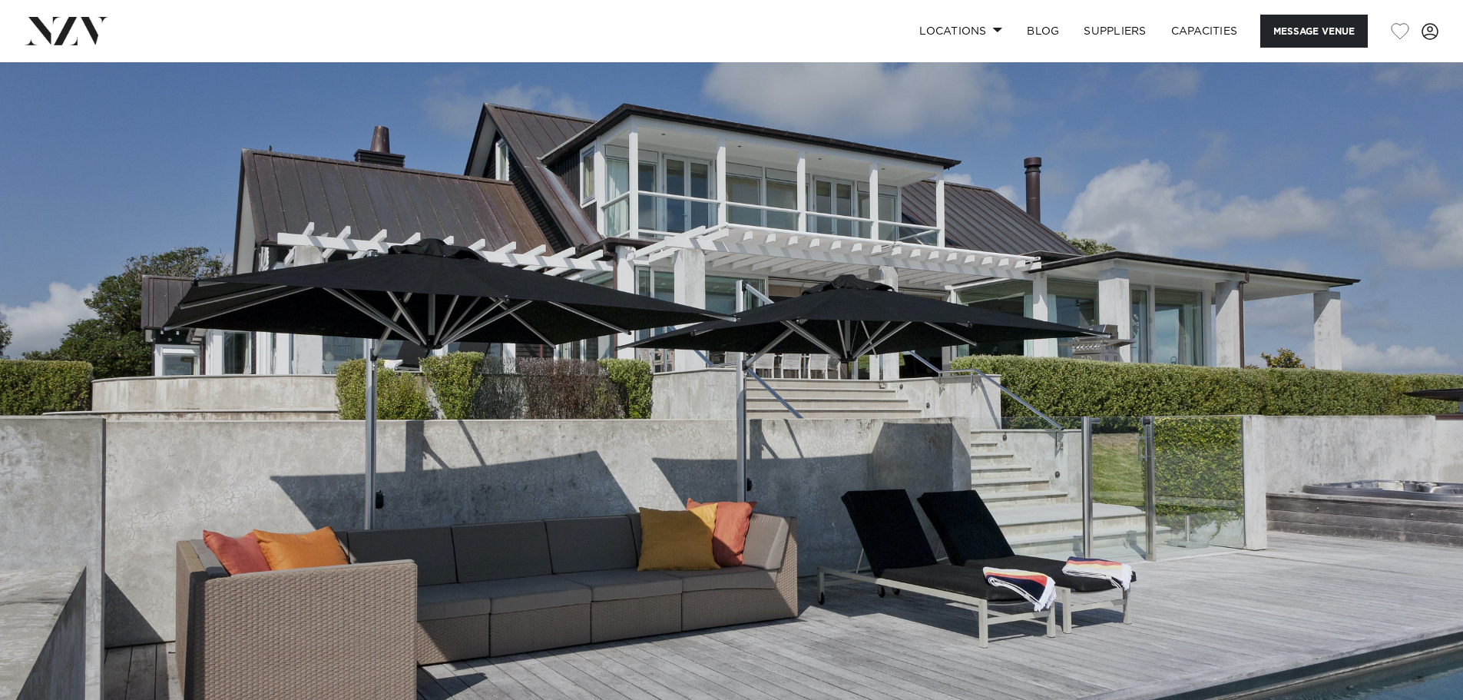
click at [36, 25] on img at bounding box center [67, 31] width 84 height 28
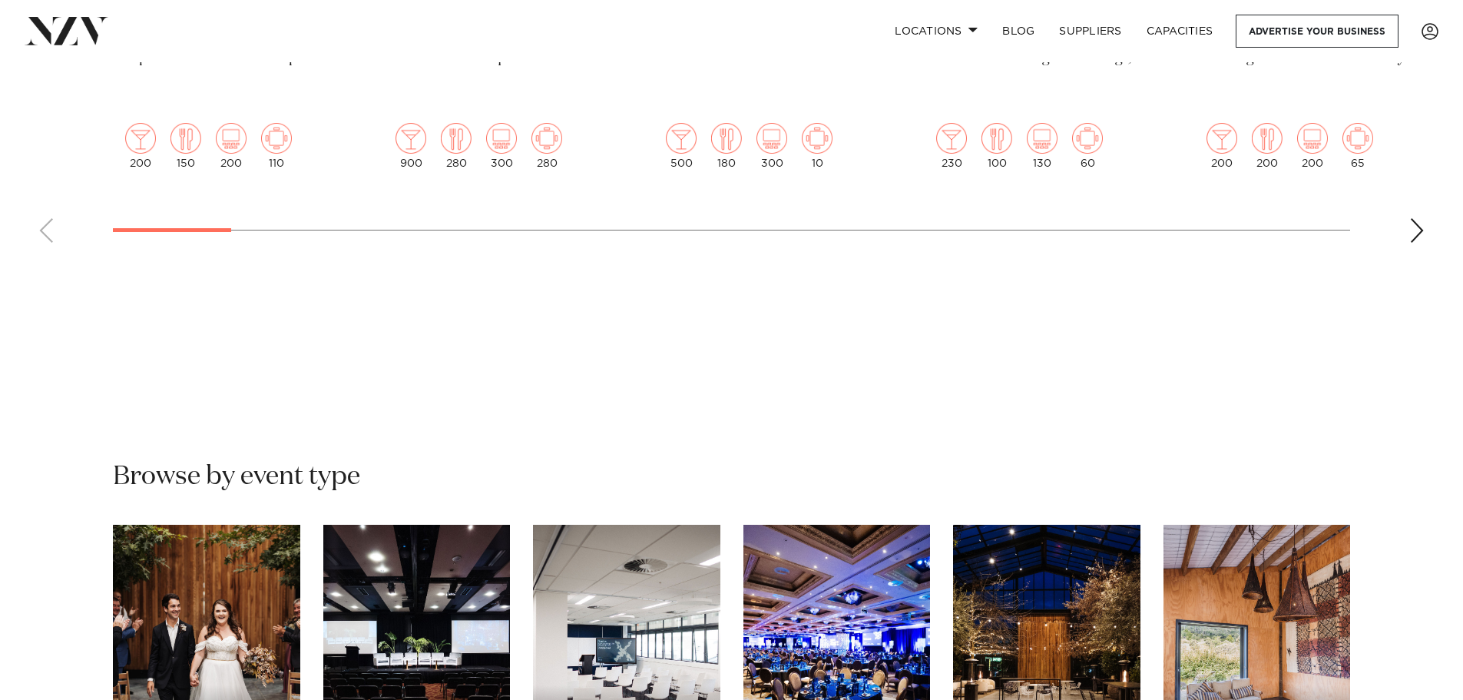
scroll to position [1305, 0]
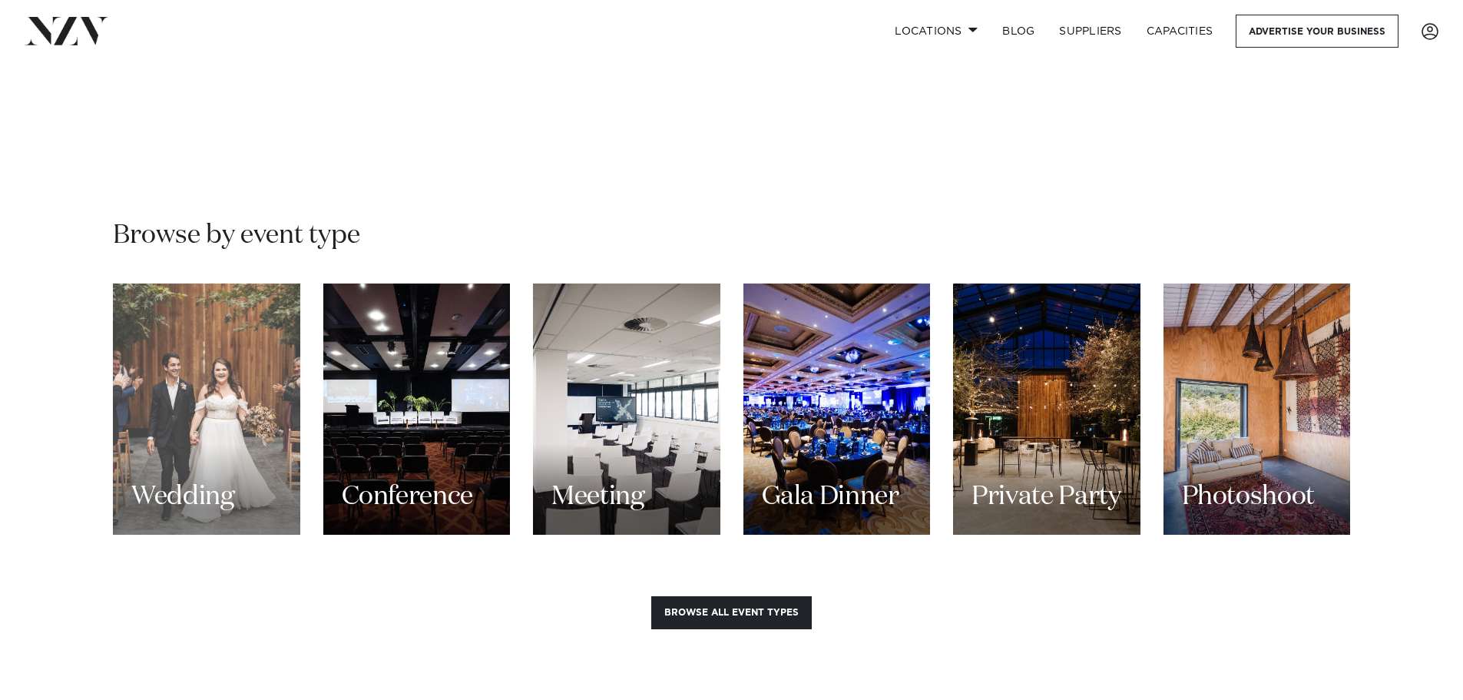
click at [243, 407] on div "Wedding" at bounding box center [206, 408] width 187 height 251
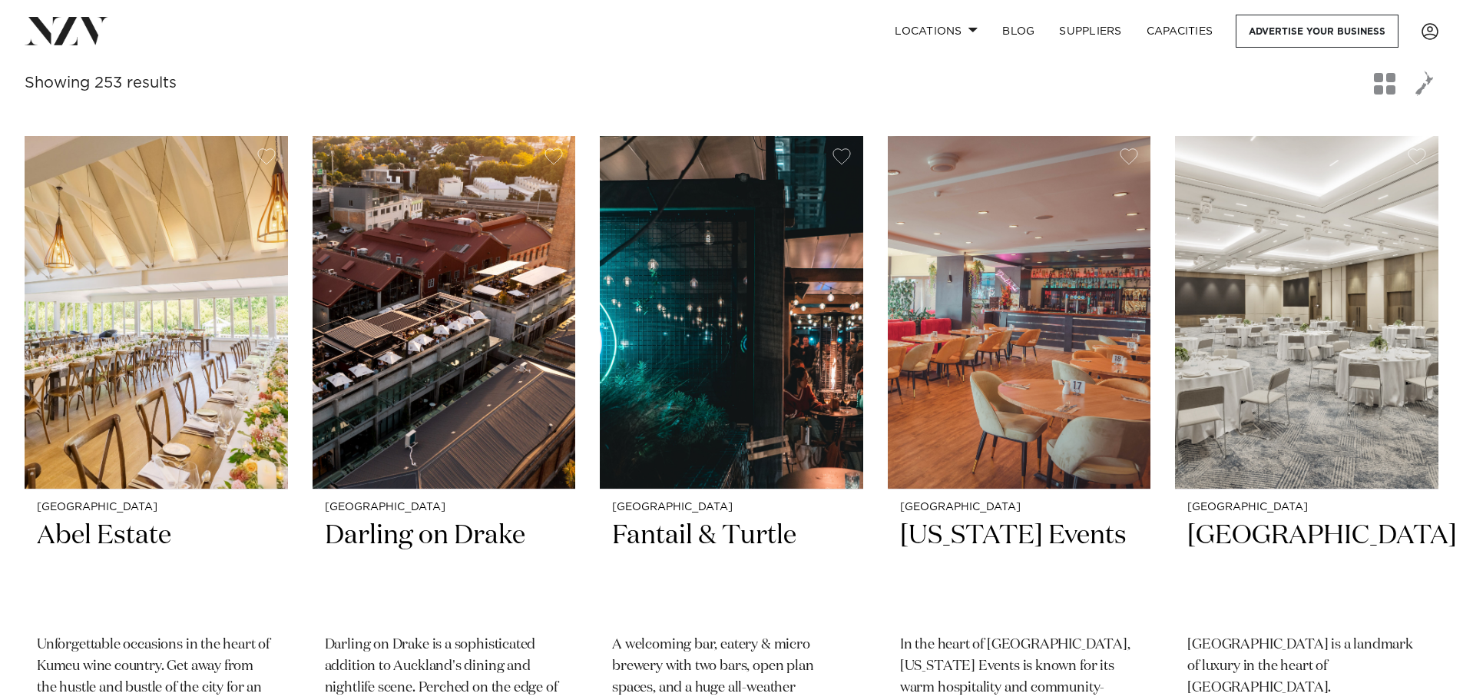
scroll to position [461, 0]
